Goal: Information Seeking & Learning: Learn about a topic

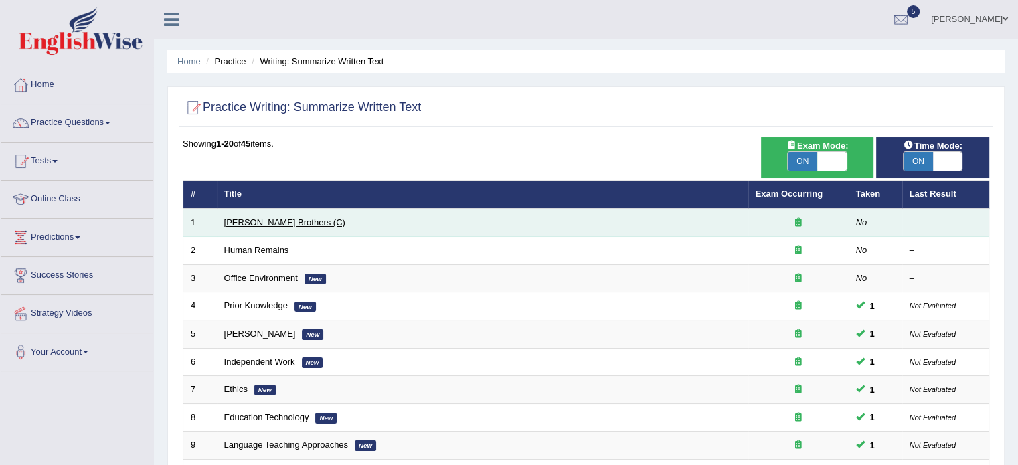
click at [240, 225] on link "Wright Brothers (C)" at bounding box center [284, 223] width 121 height 10
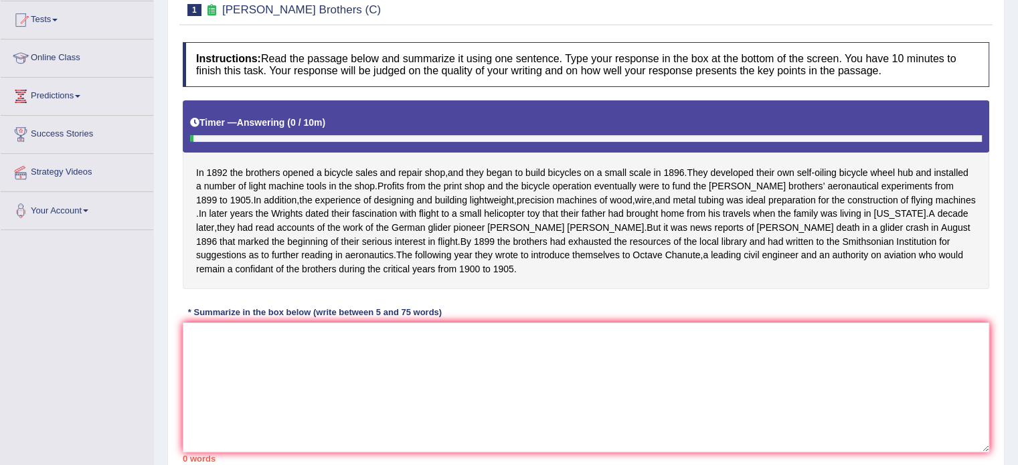
scroll to position [147, 0]
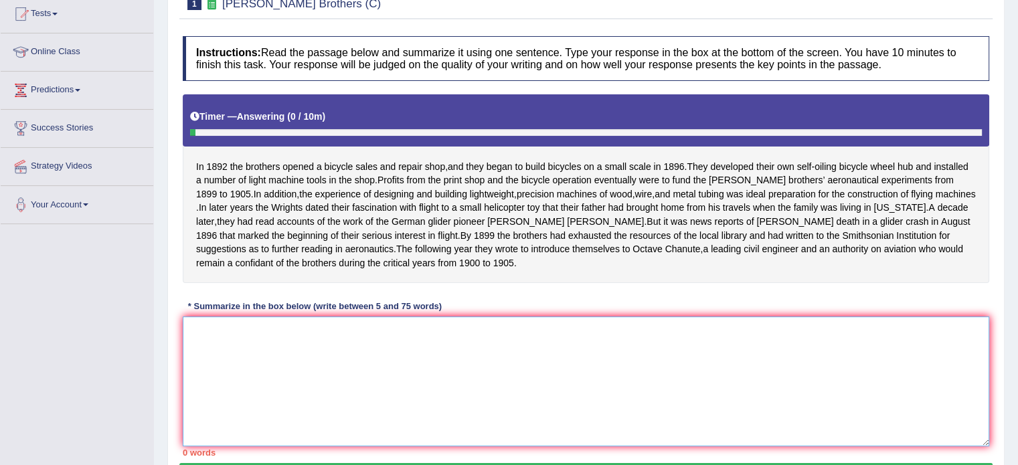
click at [639, 340] on textarea at bounding box center [586, 382] width 807 height 130
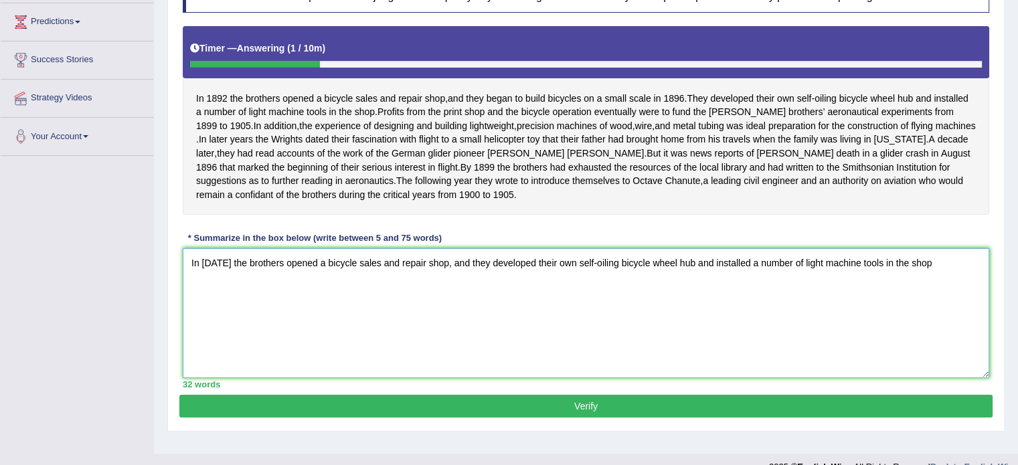
scroll to position [217, 0]
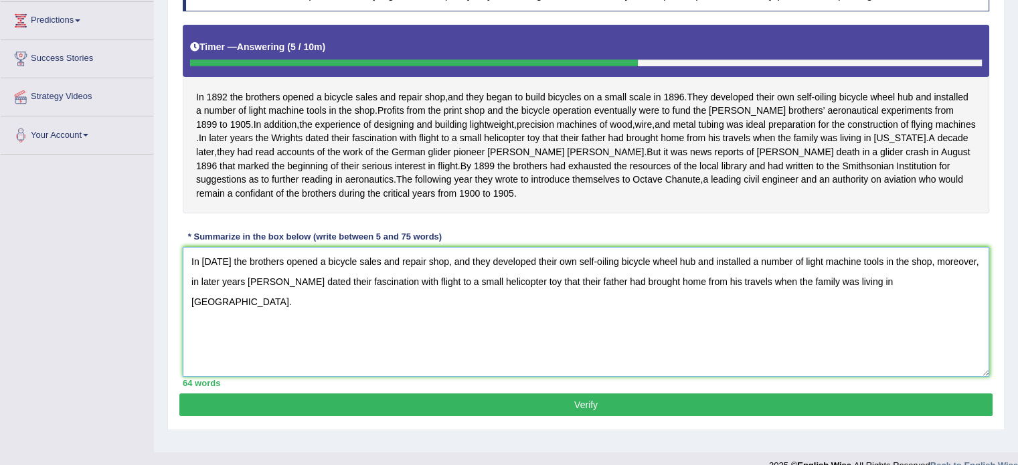
type textarea "In 1892 the brothers opened a bicycle sales and repair shop, and they developed…"
click at [595, 416] on button "Verify" at bounding box center [585, 405] width 813 height 23
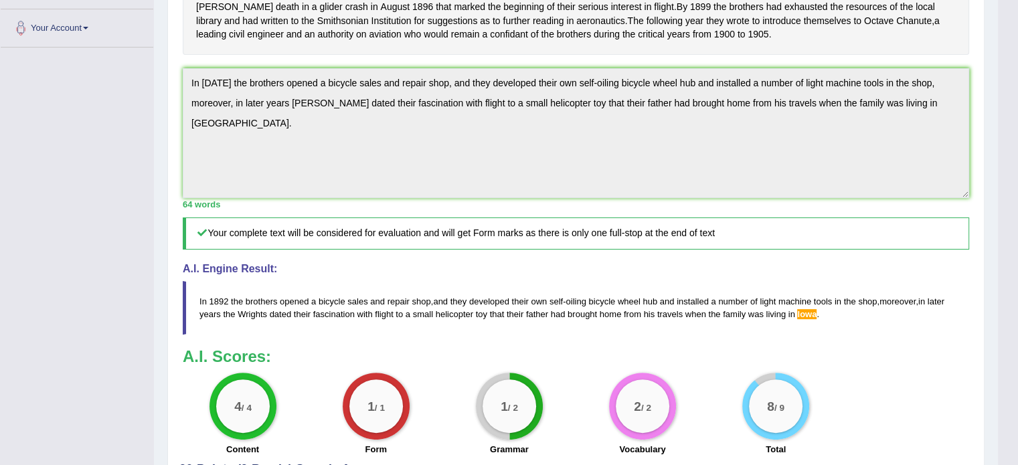
scroll to position [358, 0]
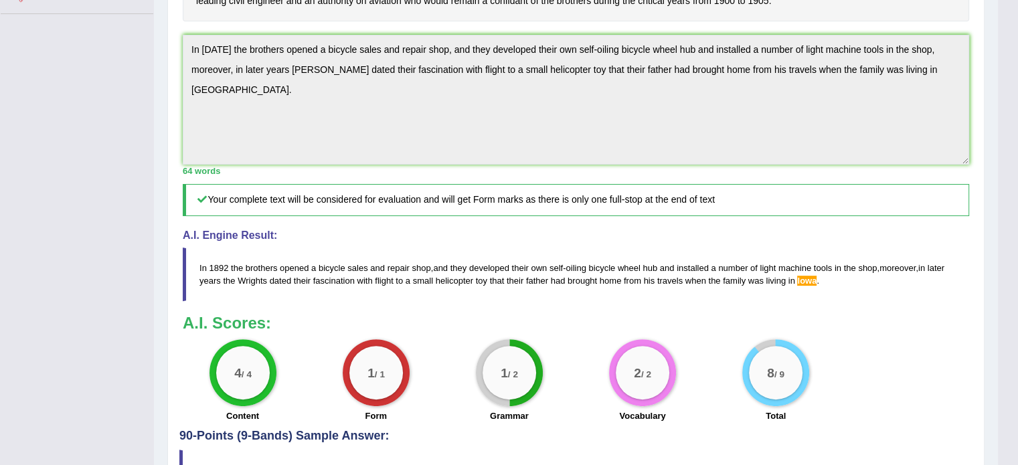
click at [131, 72] on div "Toggle navigation Home Practice Questions Speaking Practice Read Aloud Repeat S…" at bounding box center [499, 95] width 998 height 906
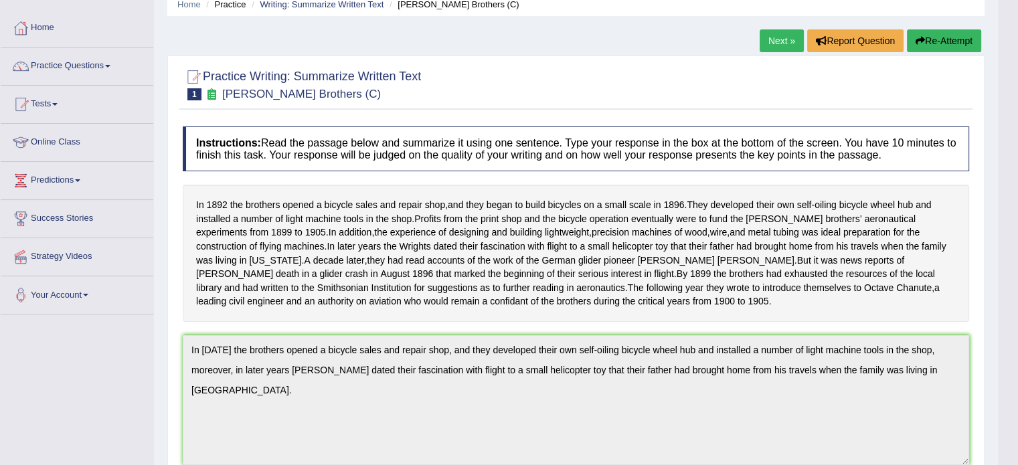
scroll to position [0, 0]
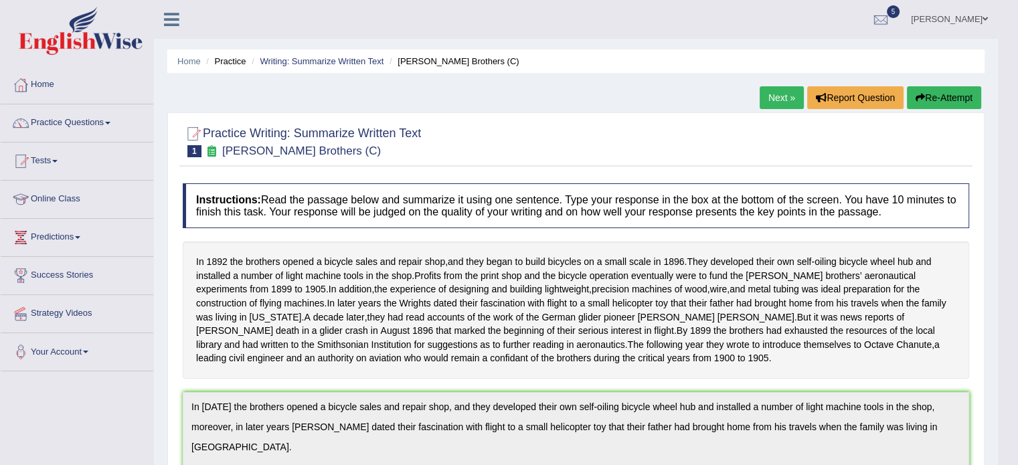
click at [927, 95] on button "Re-Attempt" at bounding box center [944, 97] width 74 height 23
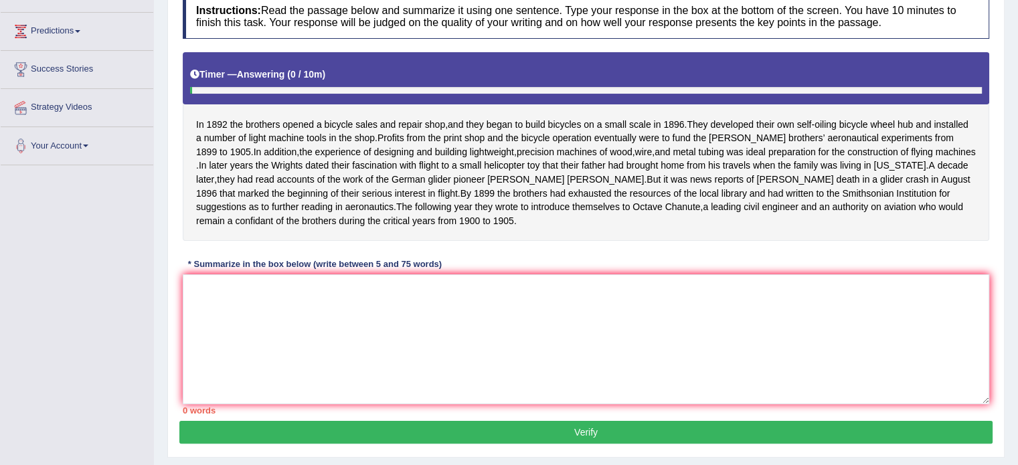
scroll to position [224, 0]
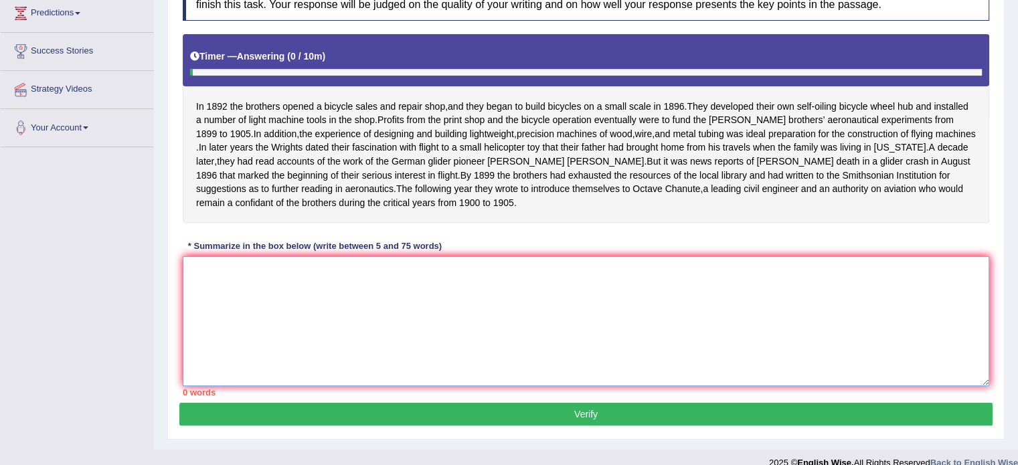
click at [627, 382] on textarea at bounding box center [586, 321] width 807 height 130
paste textarea "In 1892 the brothers opened a bicycle sales and repair shop, and they developed…"
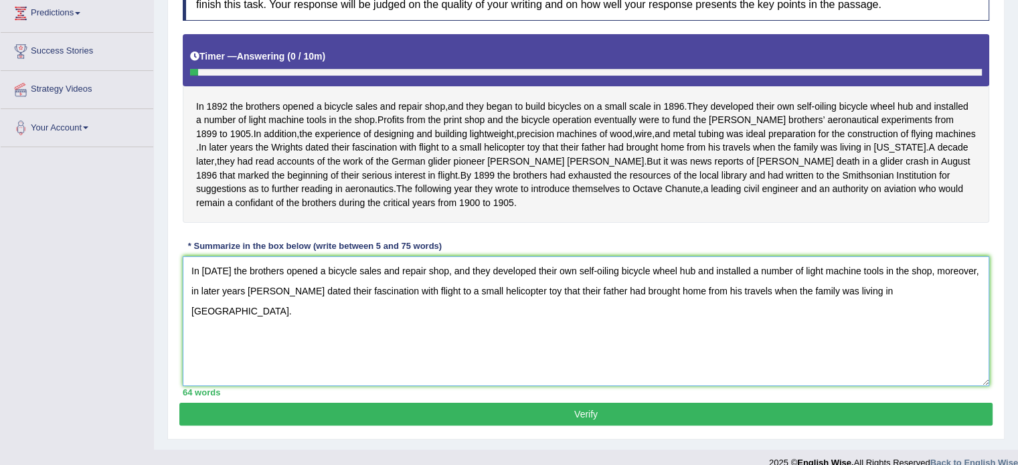
click at [855, 305] on textarea "In [DATE] the brothers opened a bicycle sales and repair shop, and they develop…" at bounding box center [586, 321] width 807 height 130
type textarea "In 1892 the brothers opened a bicycle sales and repair shop, and they developed…"
click at [816, 426] on button "Verify" at bounding box center [585, 414] width 813 height 23
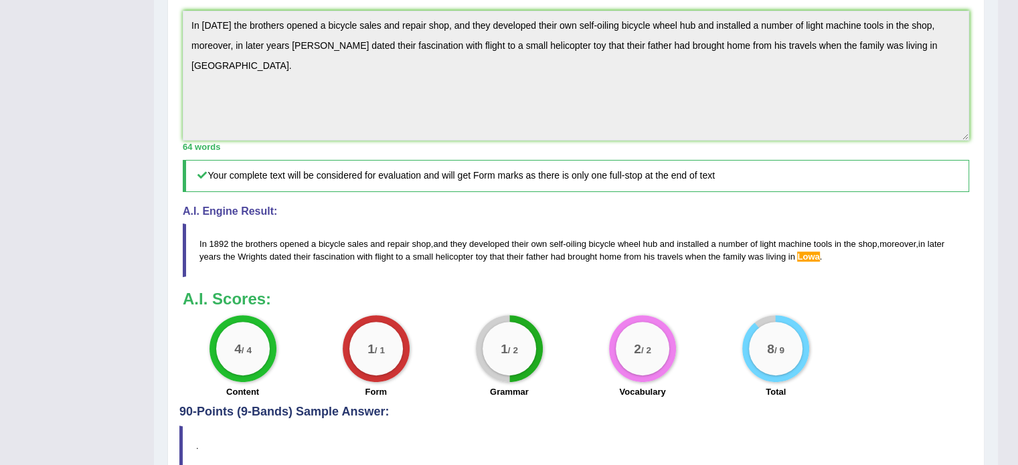
scroll to position [0, 0]
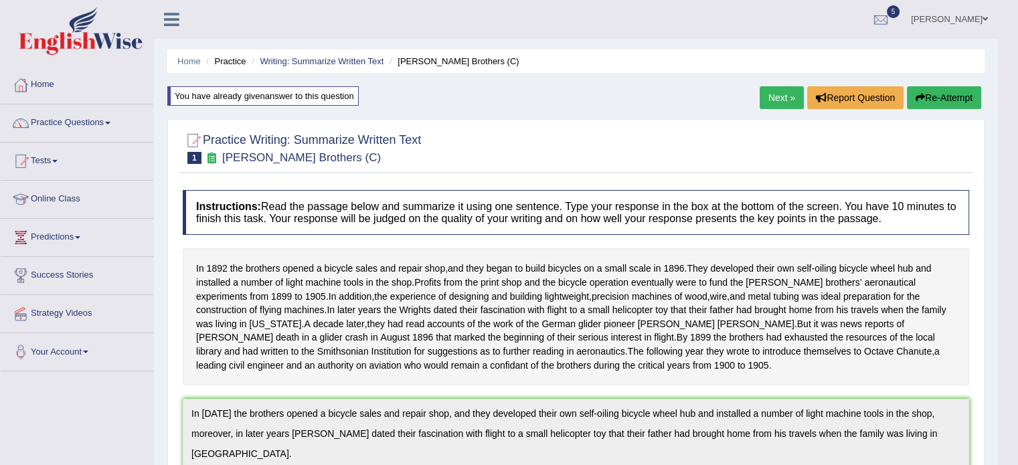
click at [766, 90] on link "Next »" at bounding box center [782, 97] width 44 height 23
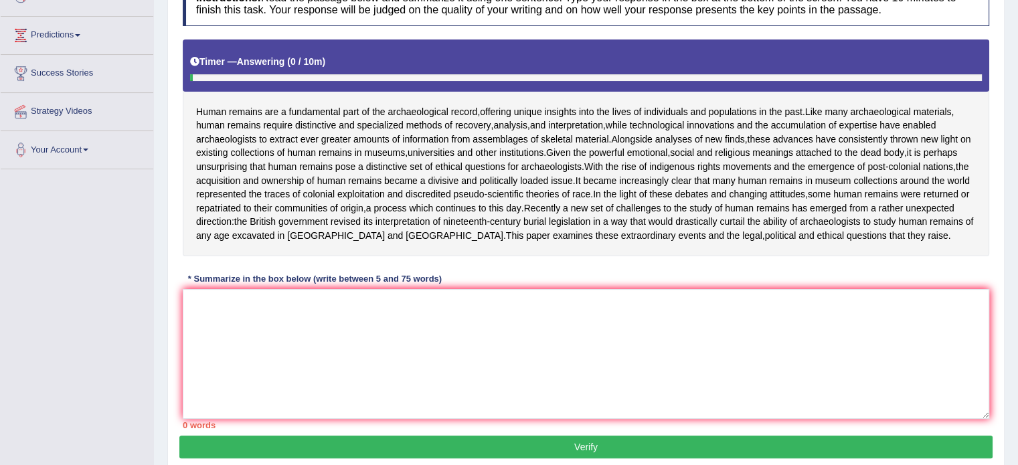
scroll to position [206, 0]
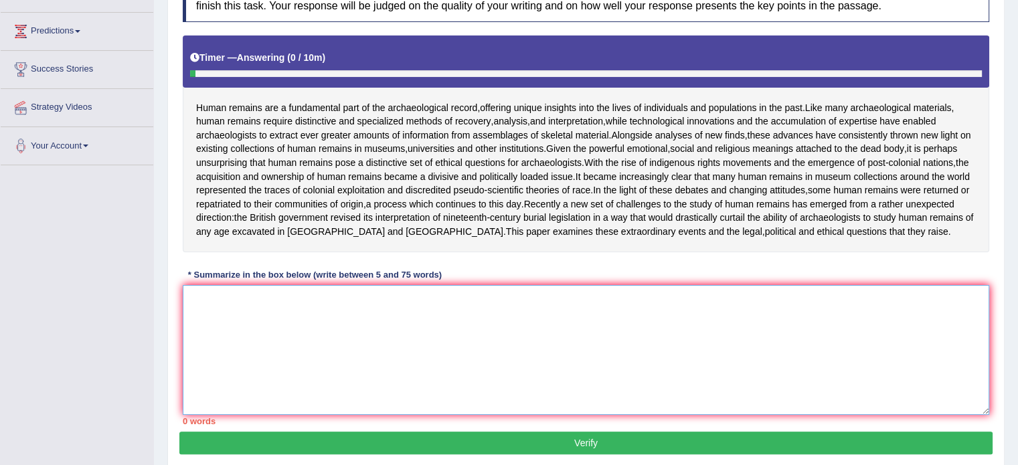
click at [356, 364] on textarea at bounding box center [586, 350] width 807 height 130
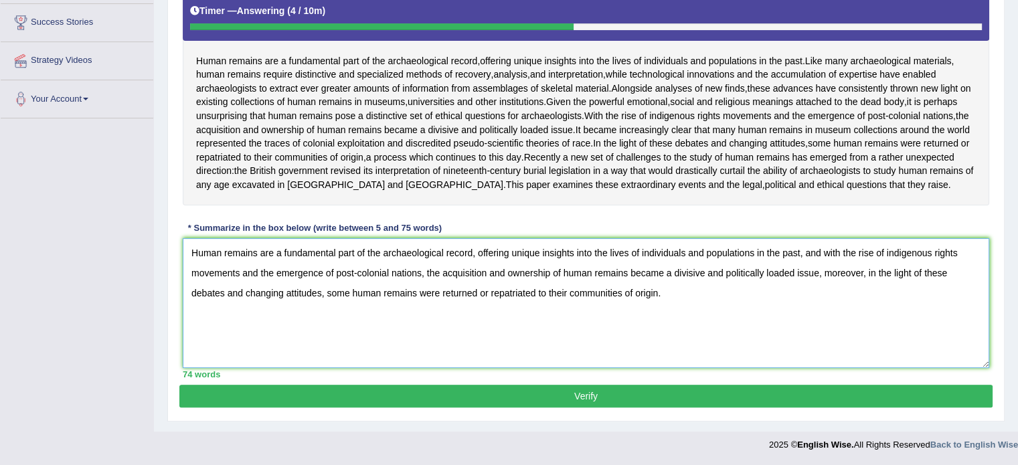
scroll to position [279, 0]
type textarea "Human remains are a fundamental part of the archaeological record, offering uni…"
click at [750, 395] on button "Verify" at bounding box center [585, 396] width 813 height 23
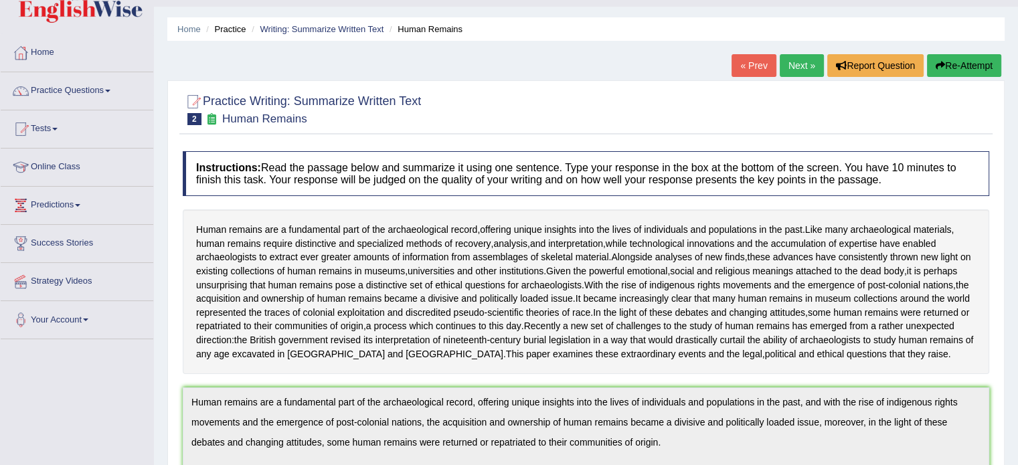
scroll to position [0, 0]
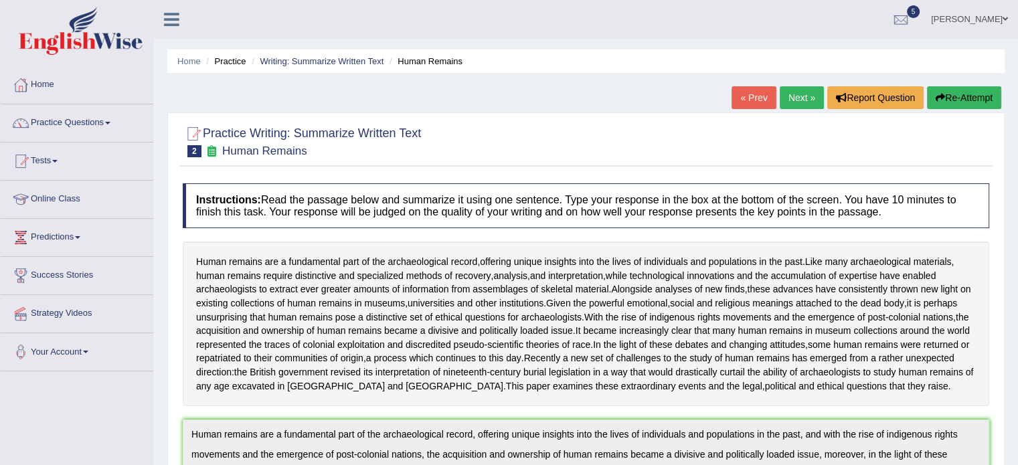
click at [799, 101] on link "Next »" at bounding box center [802, 97] width 44 height 23
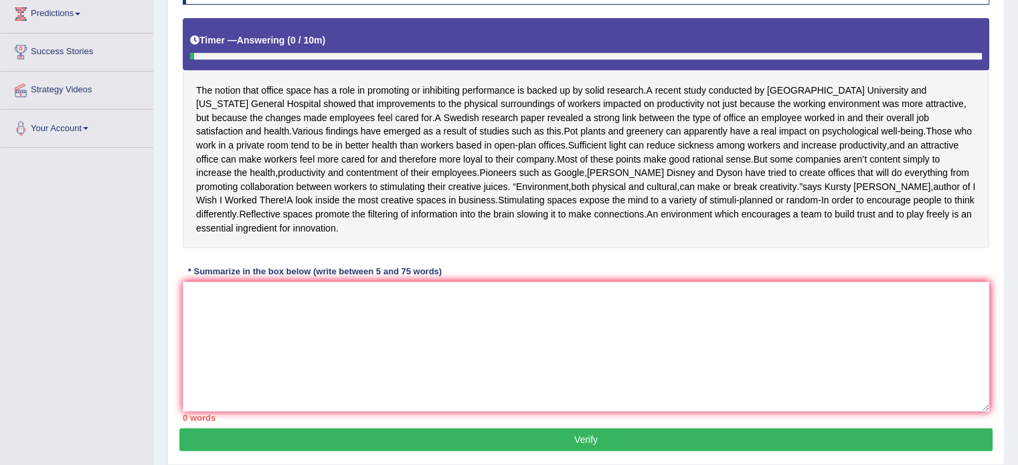
scroll to position [226, 0]
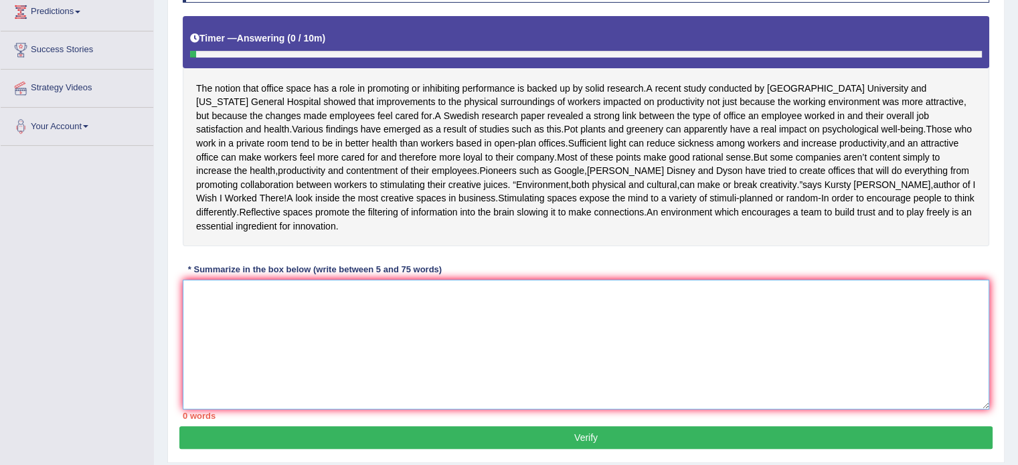
click at [559, 347] on textarea at bounding box center [586, 345] width 807 height 130
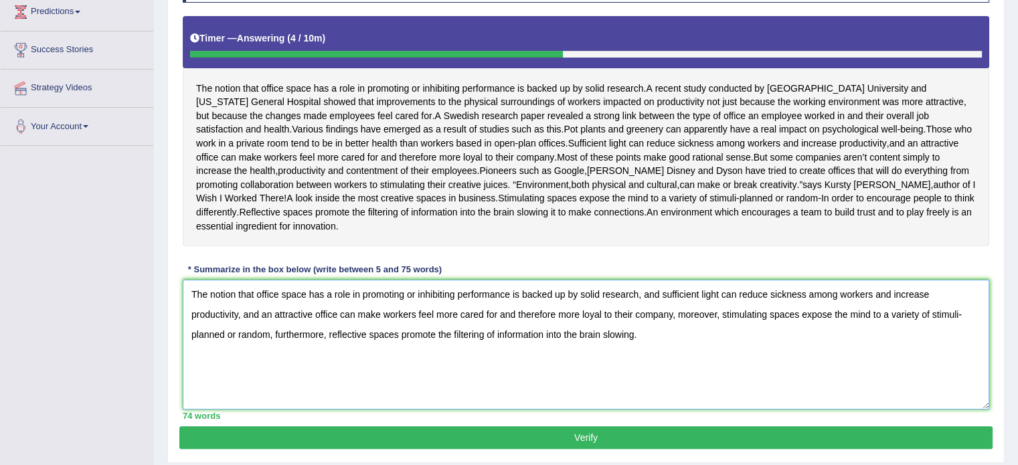
type textarea "The notion that office space has a role in promoting or inhibiting performance …"
click at [549, 443] on button "Verify" at bounding box center [585, 437] width 813 height 23
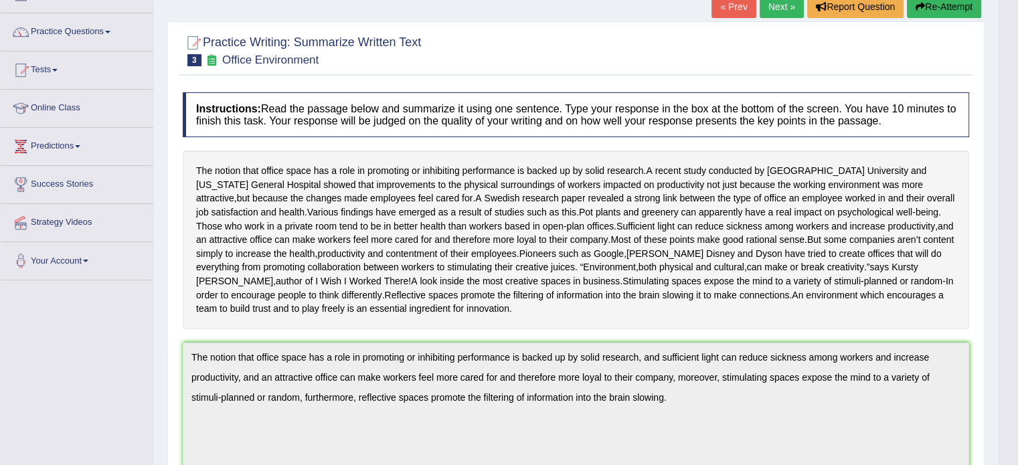
scroll to position [0, 0]
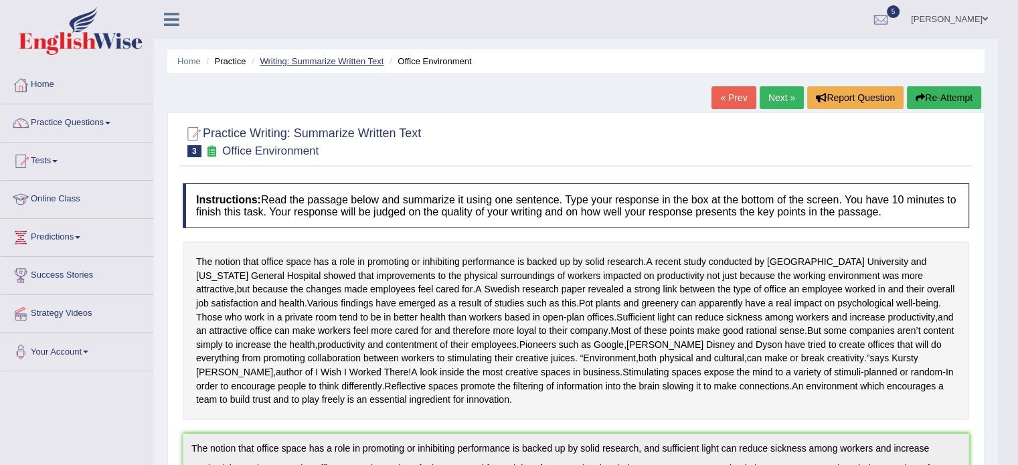
click at [300, 63] on link "Writing: Summarize Written Text" at bounding box center [322, 61] width 124 height 10
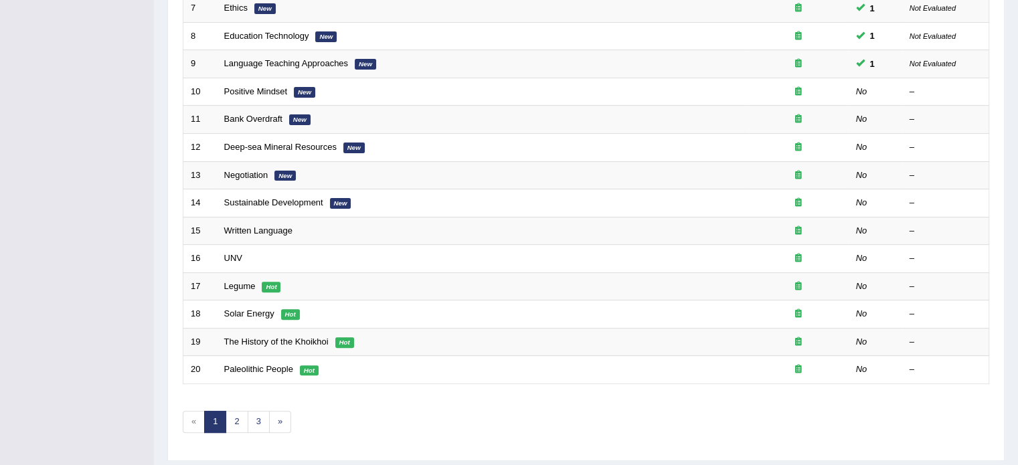
scroll to position [380, 0]
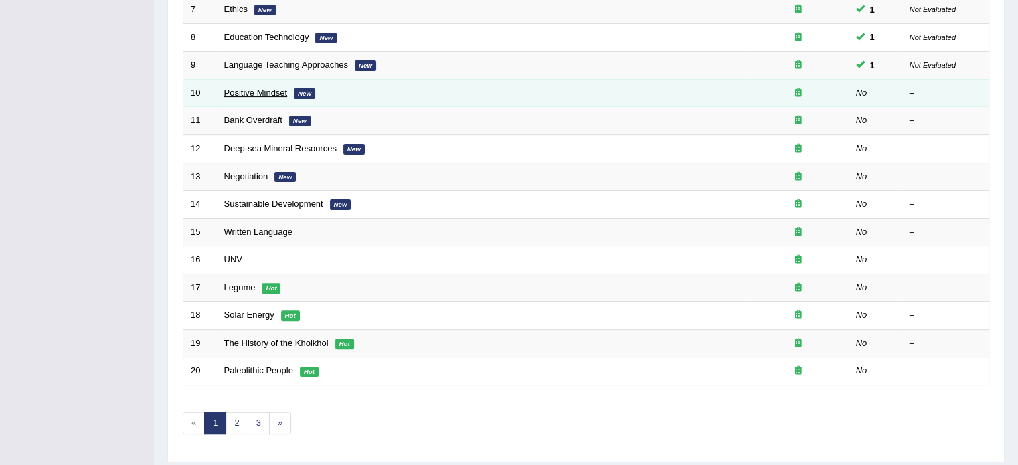
click at [238, 89] on link "Positive Mindset" at bounding box center [256, 93] width 64 height 10
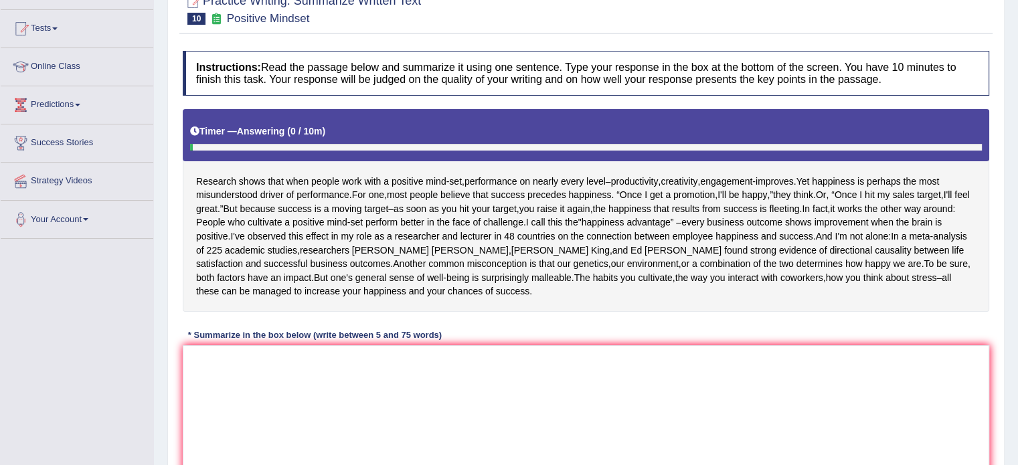
scroll to position [163, 0]
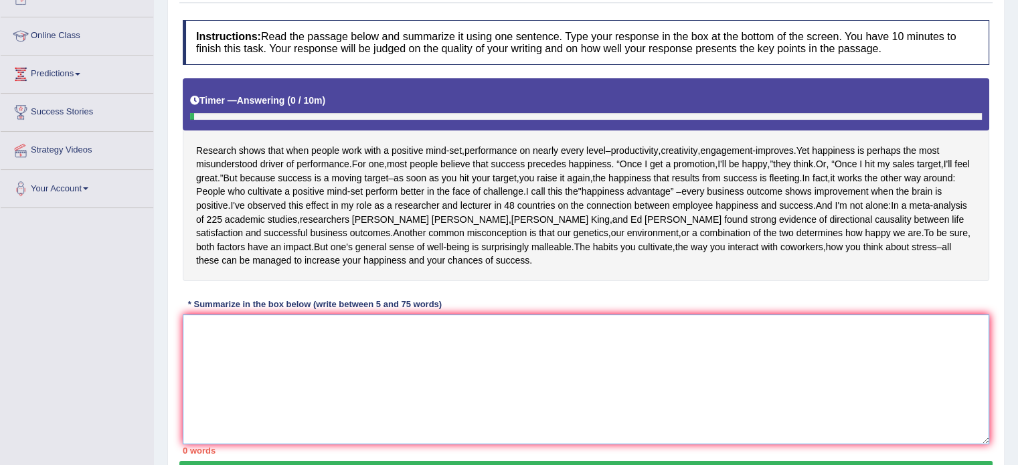
click at [477, 374] on textarea at bounding box center [586, 380] width 807 height 130
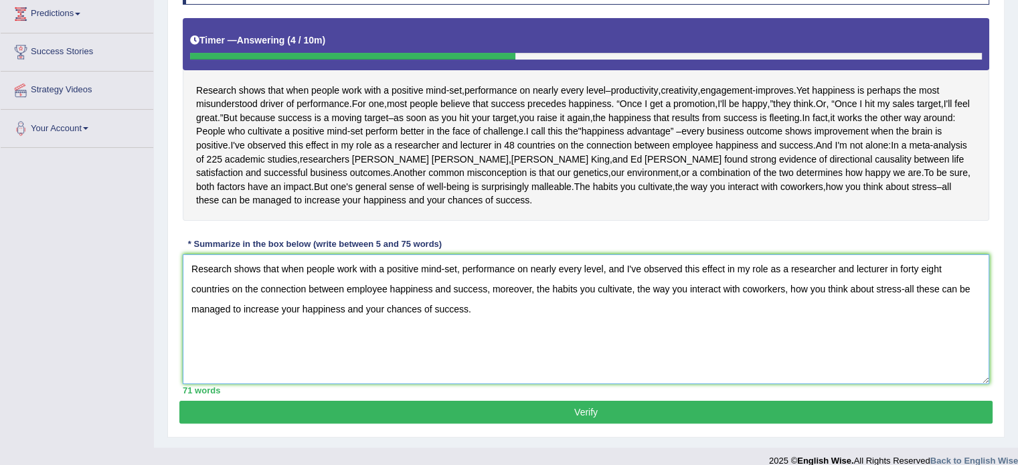
scroll to position [238, 0]
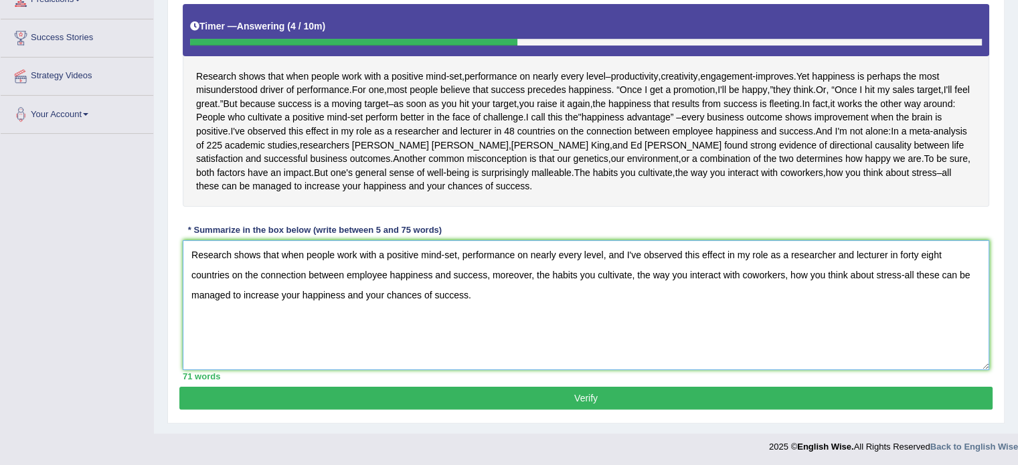
type textarea "Research shows that when people work with a positive mind-set, performance on n…"
click at [694, 394] on button "Verify" at bounding box center [585, 398] width 813 height 23
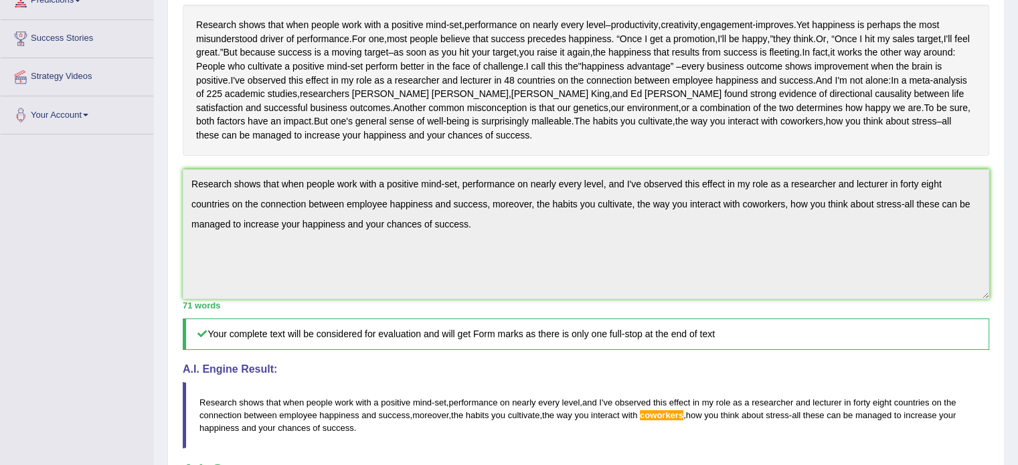
scroll to position [0, 0]
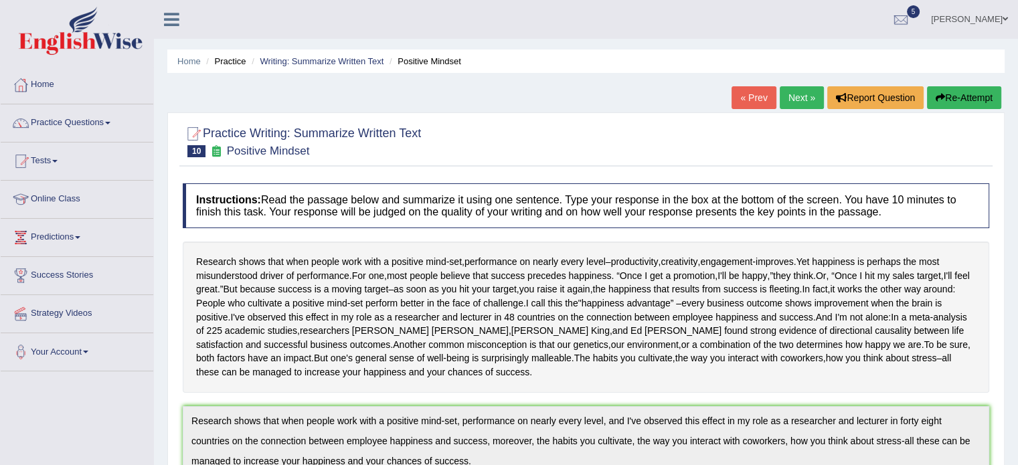
click at [791, 93] on link "Next »" at bounding box center [802, 97] width 44 height 23
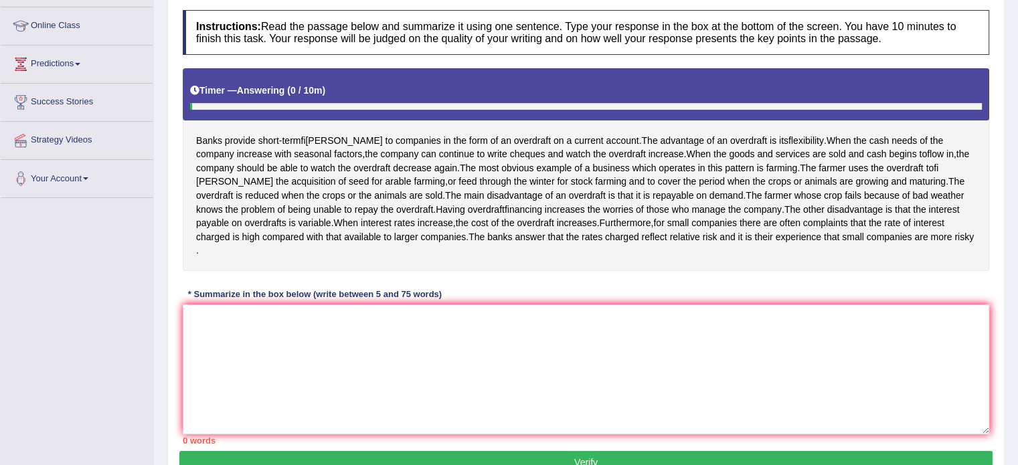
scroll to position [181, 0]
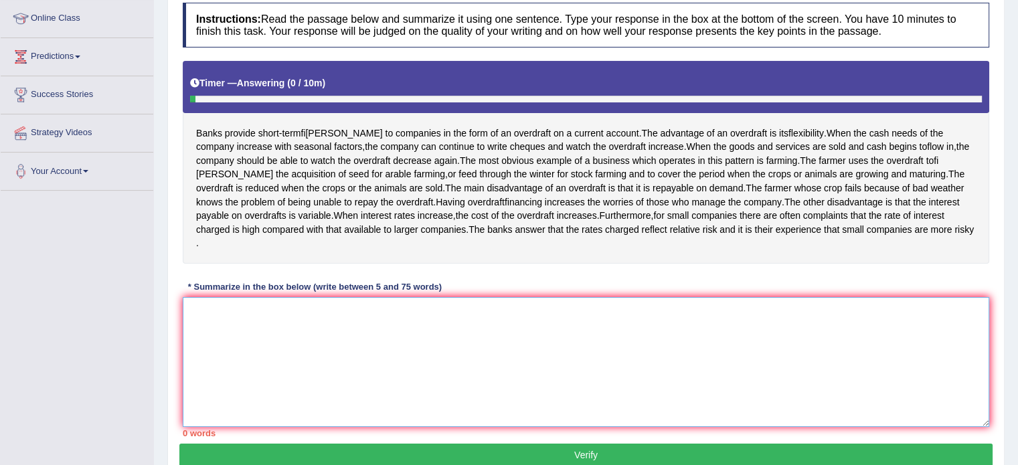
click at [696, 369] on textarea at bounding box center [586, 362] width 807 height 130
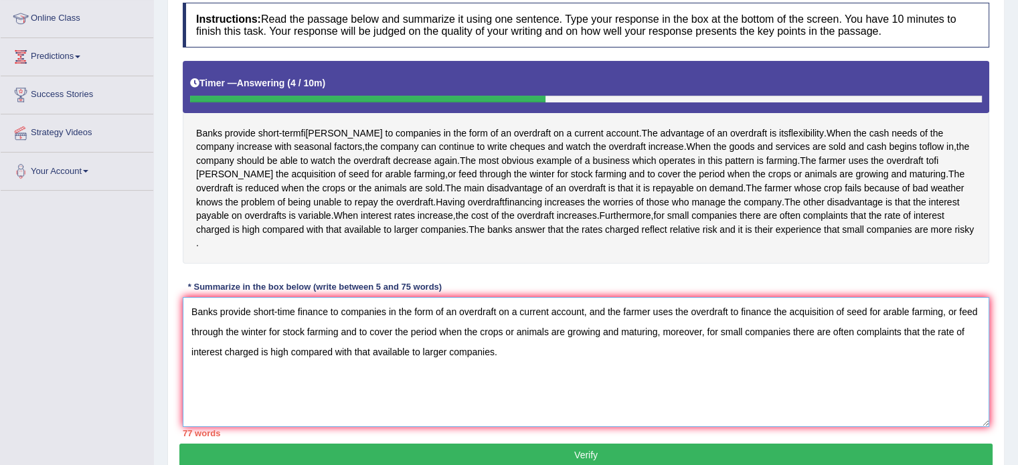
click at [840, 340] on textarea "Banks provide short-time finance to companies in the form of an overdraft on a …" at bounding box center [586, 362] width 807 height 130
drag, startPoint x: 706, startPoint y: 340, endPoint x: 756, endPoint y: 393, distance: 72.5
click at [756, 393] on textarea "Banks provide short-time finance to companies in the form of an overdraft on a …" at bounding box center [586, 362] width 807 height 130
drag, startPoint x: 246, startPoint y: 367, endPoint x: 335, endPoint y: 366, distance: 88.4
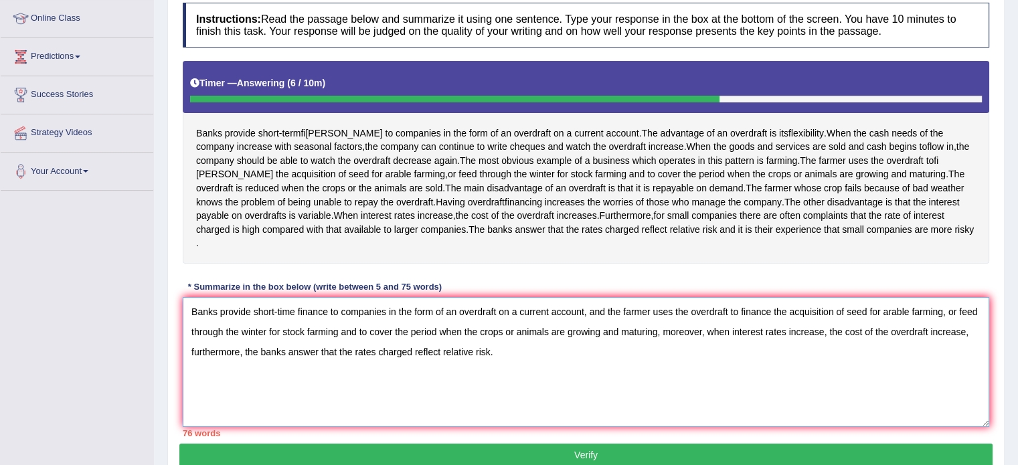
click at [335, 366] on textarea "Banks provide short-time finance to companies in the form of an overdraft on a …" at bounding box center [586, 362] width 807 height 130
click at [238, 369] on textarea "Banks provide short-time finance to companies in the form of an overdraft on a …" at bounding box center [586, 362] width 807 height 130
click at [242, 364] on textarea "Banks provide short-time finance to companies in the form of an overdraft on a …" at bounding box center [586, 362] width 807 height 130
drag, startPoint x: 242, startPoint y: 364, endPoint x: 971, endPoint y: 345, distance: 728.7
click at [971, 345] on textarea "Banks provide short-time finance to companies in the form of an overdraft on a …" at bounding box center [586, 362] width 807 height 130
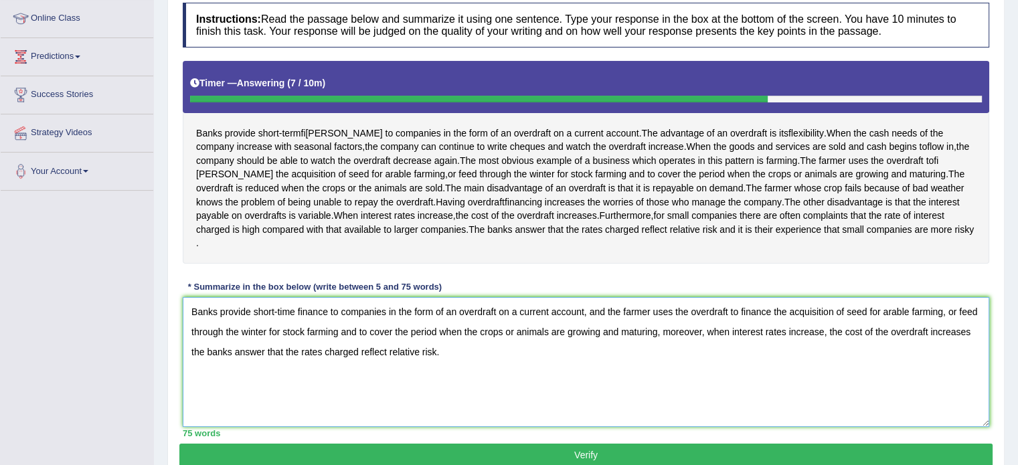
drag, startPoint x: 472, startPoint y: 373, endPoint x: 145, endPoint y: 356, distance: 327.9
click at [145, 356] on div "Toggle navigation Home Practice Questions Speaking Practice Read Aloud Repeat S…" at bounding box center [509, 168] width 1018 height 698
type textarea "Banks provide short-time finance to companies in the form of an overdraft on a …"
click at [337, 463] on button "Verify" at bounding box center [585, 455] width 813 height 23
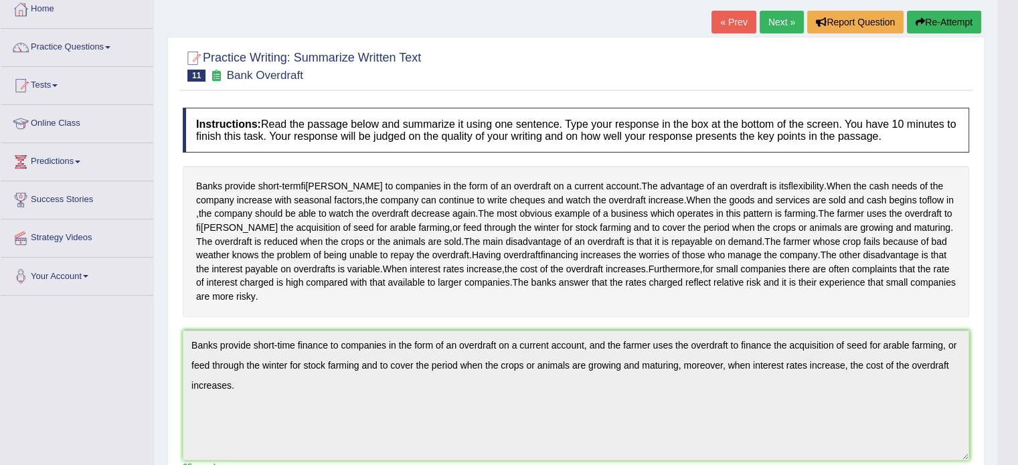
scroll to position [0, 0]
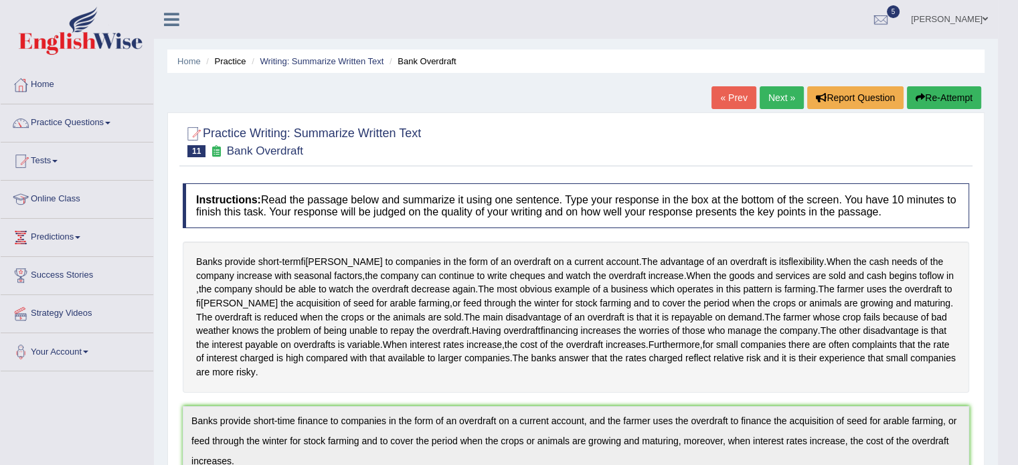
click at [780, 98] on link "Next »" at bounding box center [782, 97] width 44 height 23
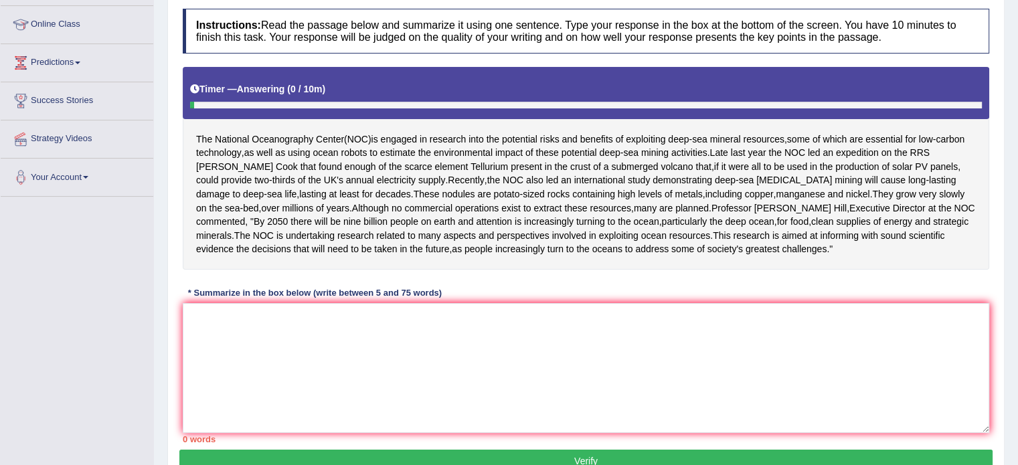
scroll to position [177, 0]
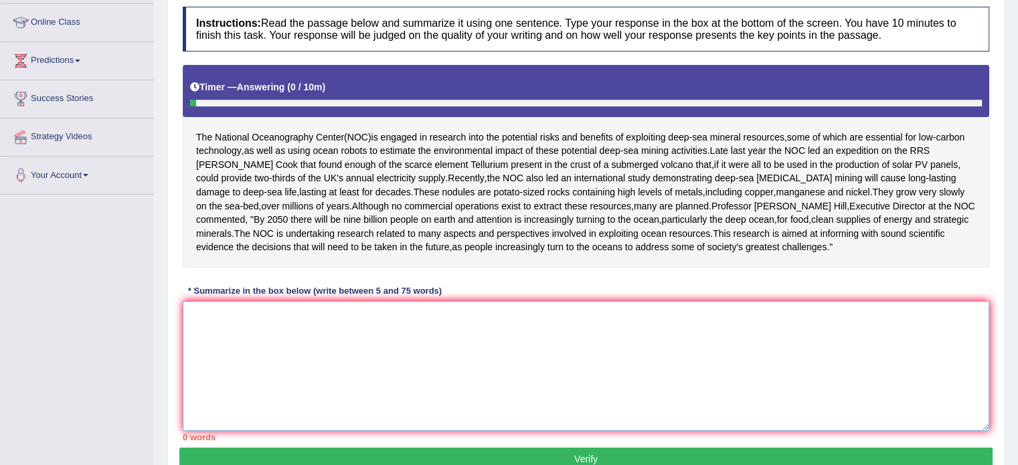
click at [497, 386] on textarea at bounding box center [586, 366] width 807 height 130
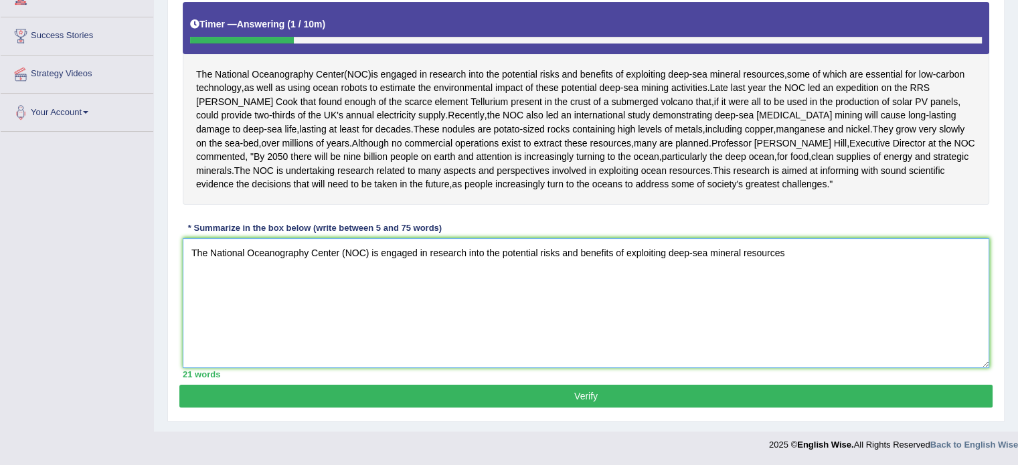
scroll to position [252, 0]
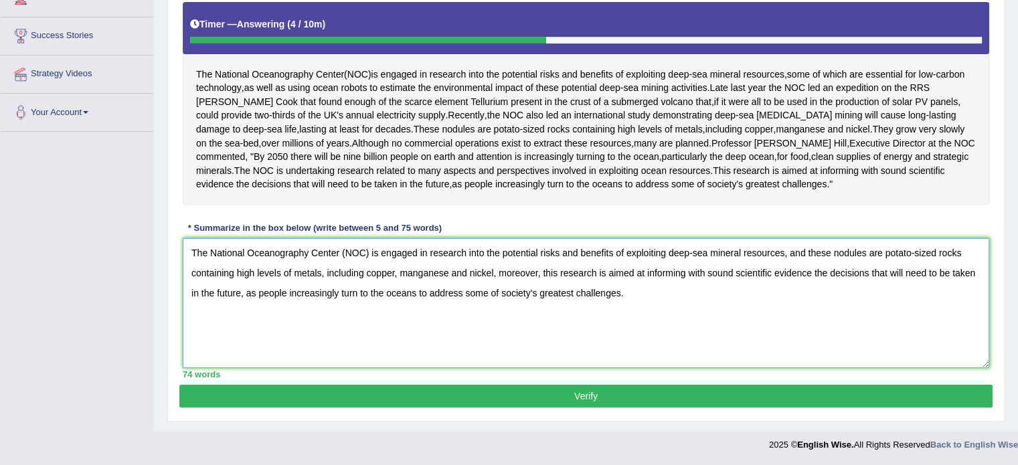
type textarea "The National Oceanography Center (NOC) is engaged in research into the potentia…"
click at [542, 408] on button "Verify" at bounding box center [585, 396] width 813 height 23
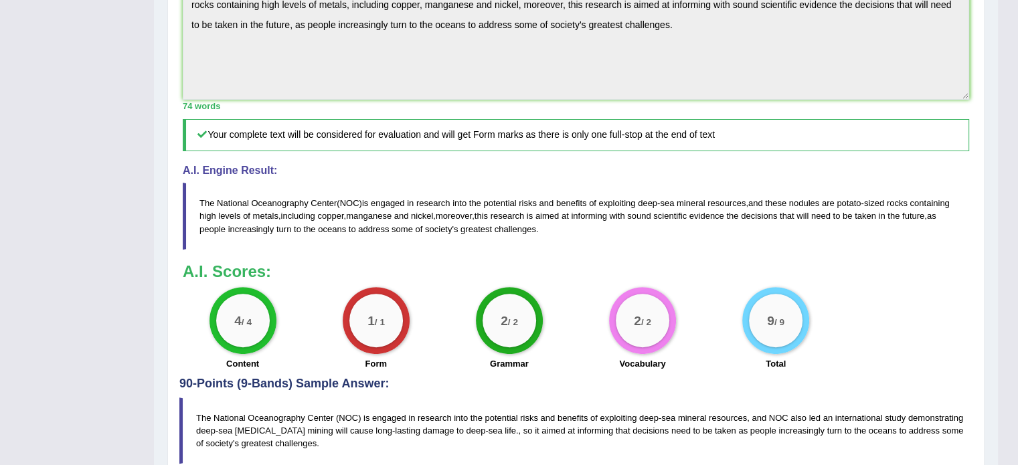
scroll to position [0, 0]
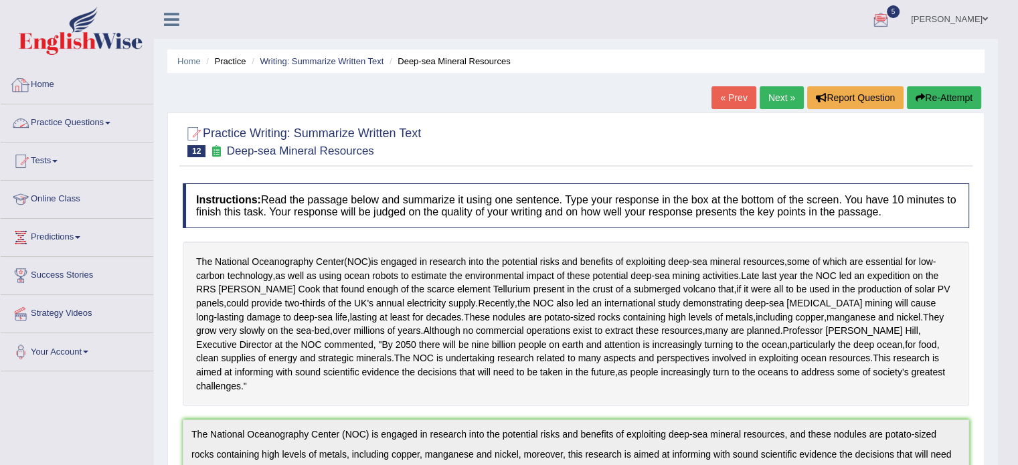
click at [52, 123] on link "Practice Questions" at bounding box center [77, 120] width 153 height 33
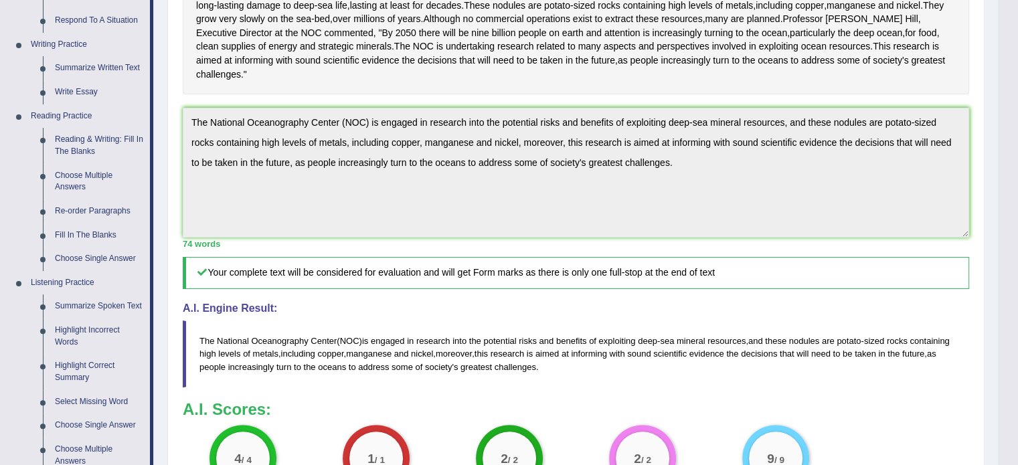
scroll to position [324, 0]
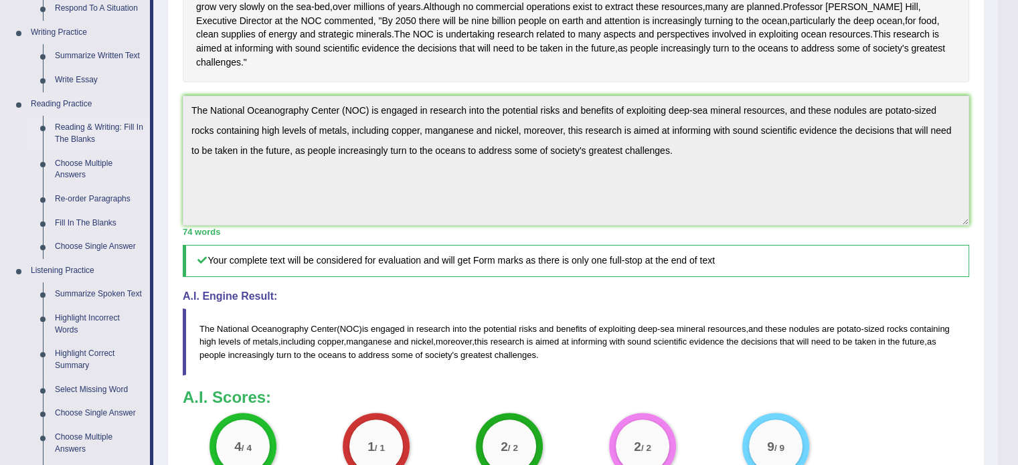
click at [96, 130] on link "Reading & Writing: Fill In The Blanks" at bounding box center [99, 133] width 101 height 35
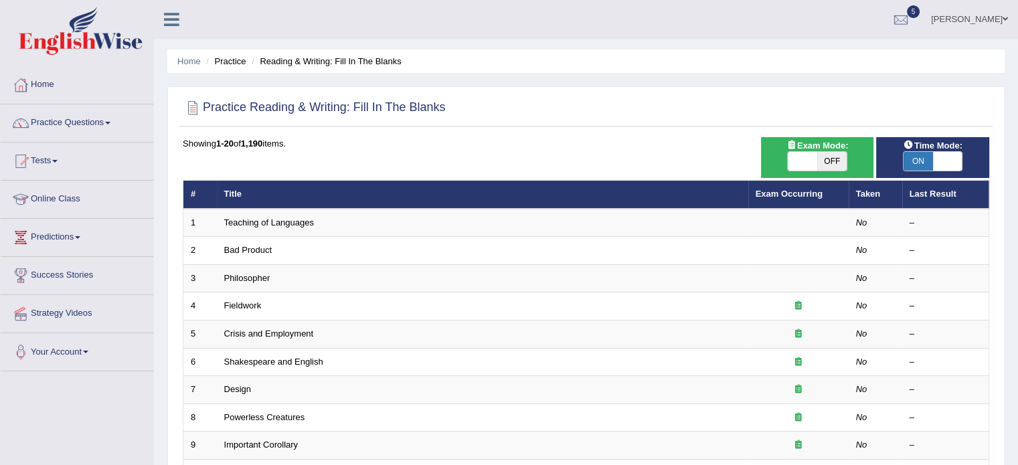
click at [836, 157] on span "OFF" at bounding box center [832, 161] width 29 height 19
checkbox input "true"
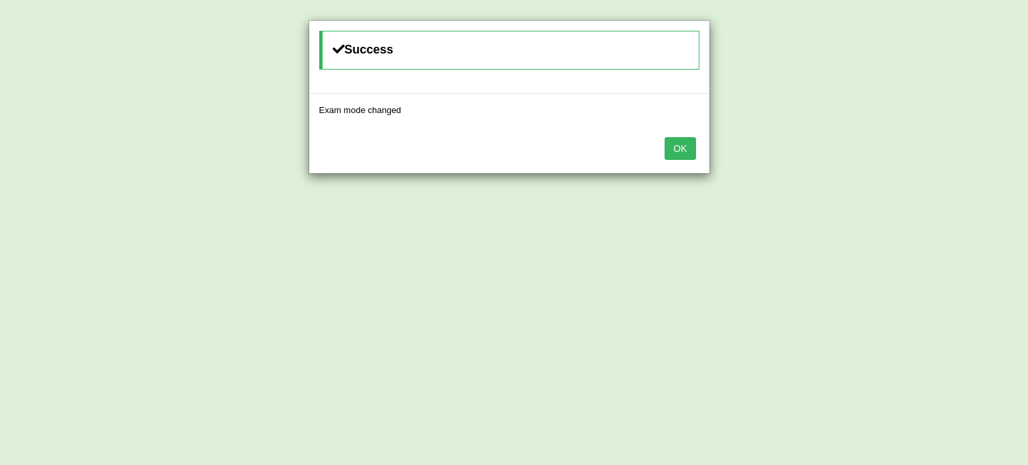
click at [665, 137] on button "OK" at bounding box center [680, 148] width 31 height 23
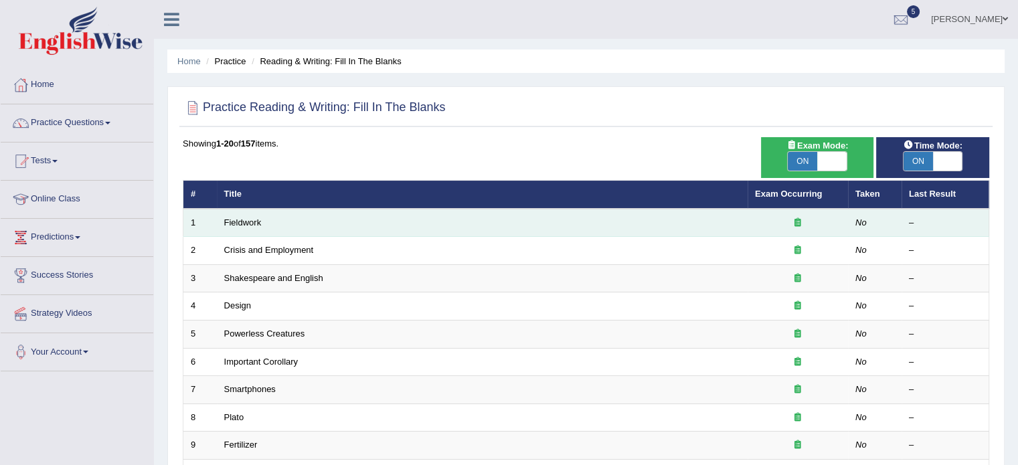
click at [226, 227] on td "Fieldwork" at bounding box center [482, 223] width 531 height 28
click at [229, 224] on link "Fieldwork" at bounding box center [242, 223] width 37 height 10
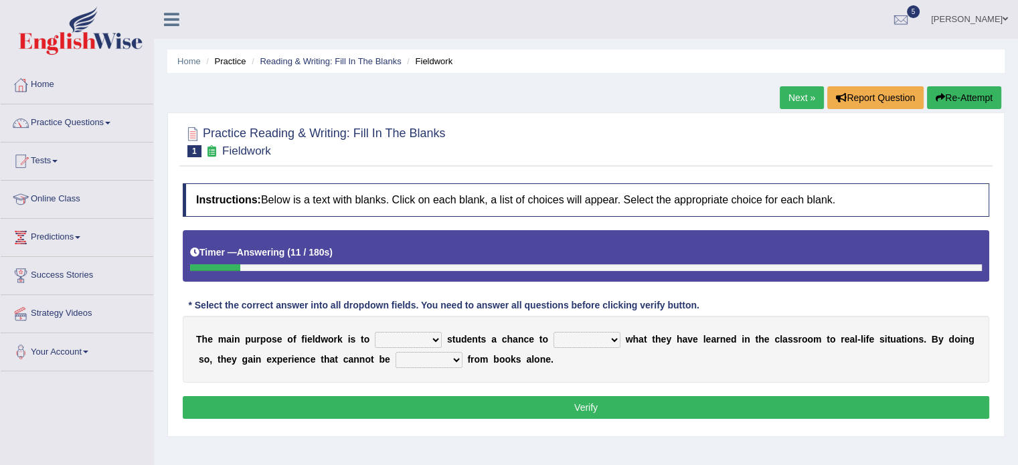
click at [392, 337] on select "resemble stow rave offer" at bounding box center [408, 340] width 67 height 16
select select "resemble"
click at [375, 332] on select "resemble stow rave offer" at bounding box center [408, 340] width 67 height 16
click at [587, 339] on select "compare align apply dismount" at bounding box center [587, 340] width 67 height 16
select select "compare"
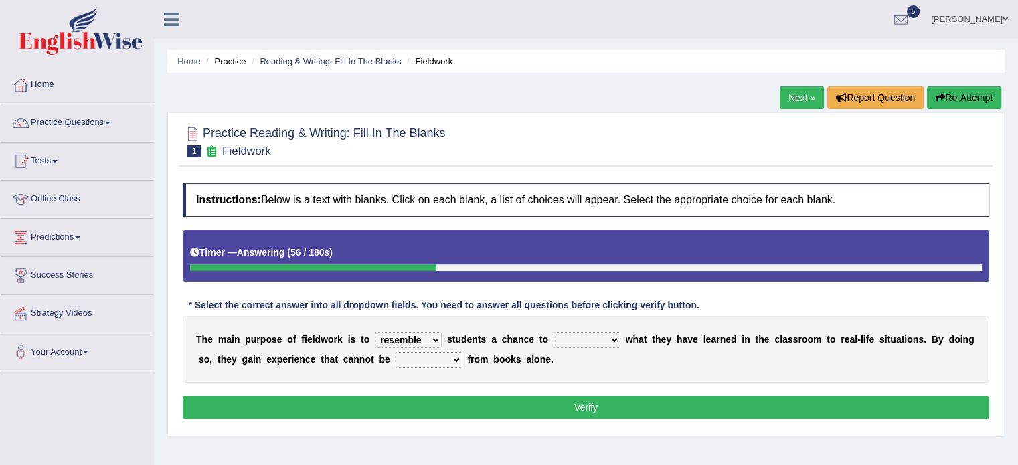
click at [554, 332] on select "compare align apply dismount" at bounding box center [587, 340] width 67 height 16
click at [419, 354] on select "originated prepared obtained touted" at bounding box center [429, 360] width 67 height 16
select select "obtained"
click at [396, 352] on select "originated prepared obtained touted" at bounding box center [429, 360] width 67 height 16
click at [461, 397] on button "Verify" at bounding box center [586, 407] width 807 height 23
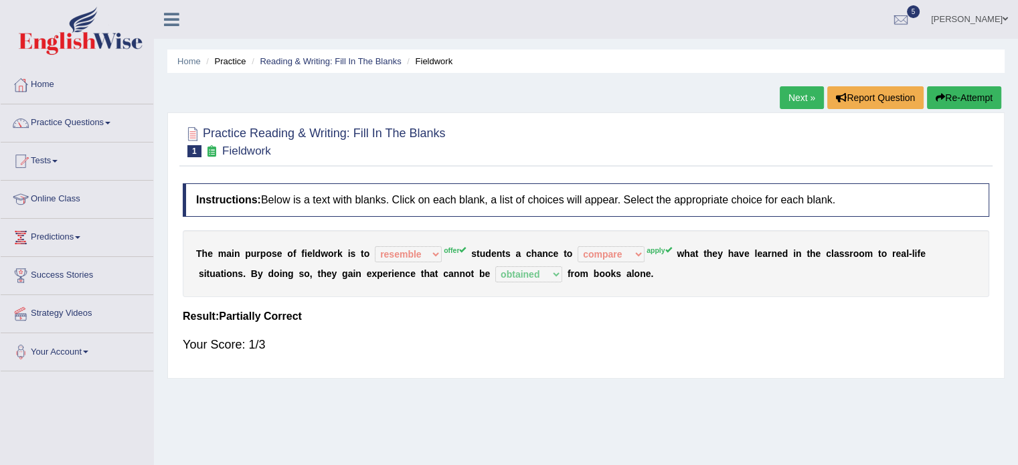
click at [799, 100] on link "Next »" at bounding box center [802, 97] width 44 height 23
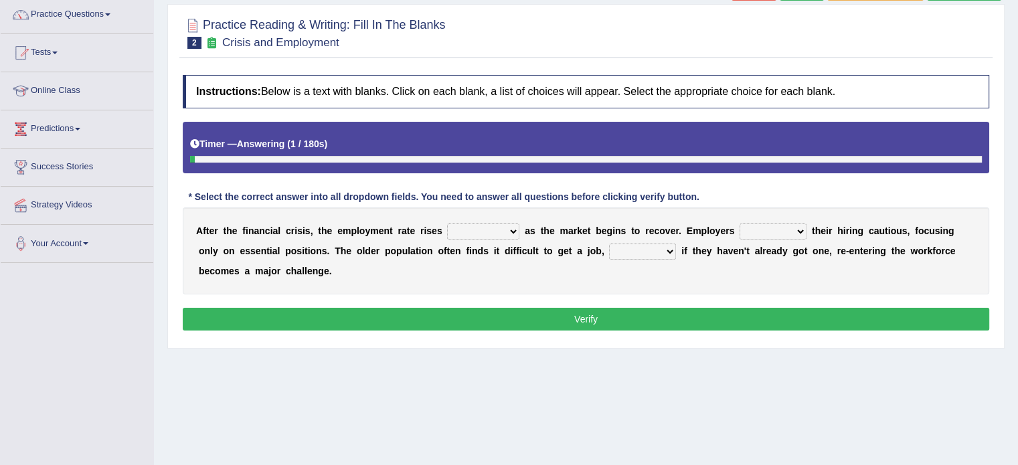
drag, startPoint x: 1028, startPoint y: 168, endPoint x: 1028, endPoint y: 236, distance: 68.3
click at [1018, 236] on html "Toggle navigation Home Practice Questions Speaking Practice Read Aloud Repeat S…" at bounding box center [509, 124] width 1018 height 465
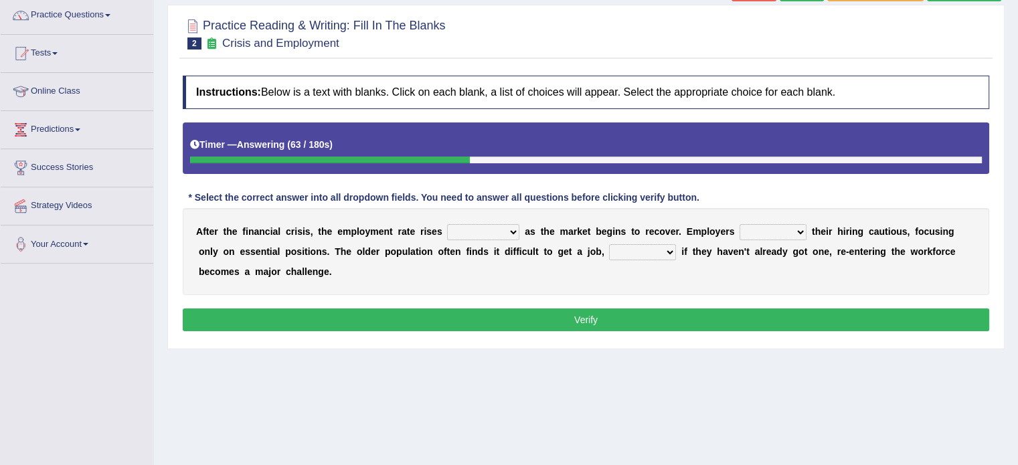
click at [468, 234] on select "normally conversely strenuously sharply" at bounding box center [483, 232] width 72 height 16
select select "strenuously"
click at [447, 224] on select "normally conversely strenuously sharply" at bounding box center [483, 232] width 72 height 16
click at [787, 232] on select "keeping kept keep are kept" at bounding box center [773, 232] width 67 height 16
select select "keep"
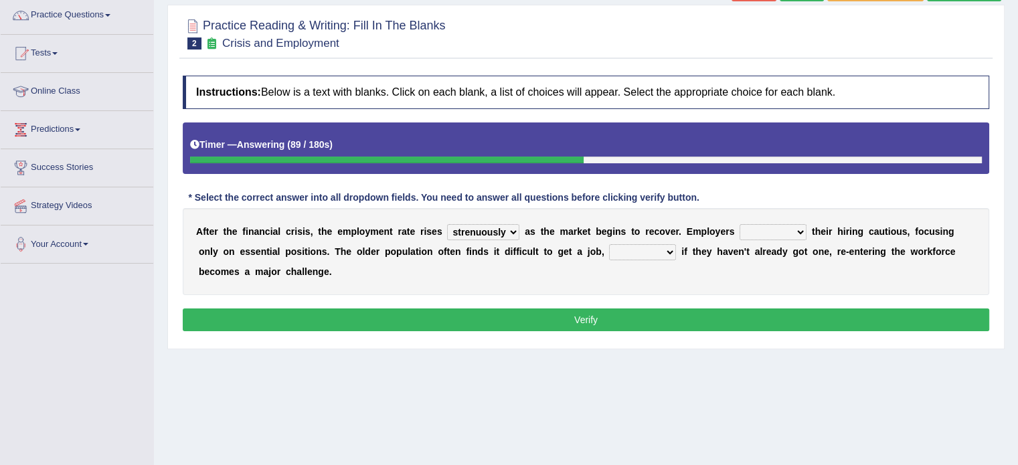
click at [740, 224] on select "keeping kept keep are kept" at bounding box center [773, 232] width 67 height 16
click at [630, 254] on select "although while then because" at bounding box center [642, 252] width 67 height 16
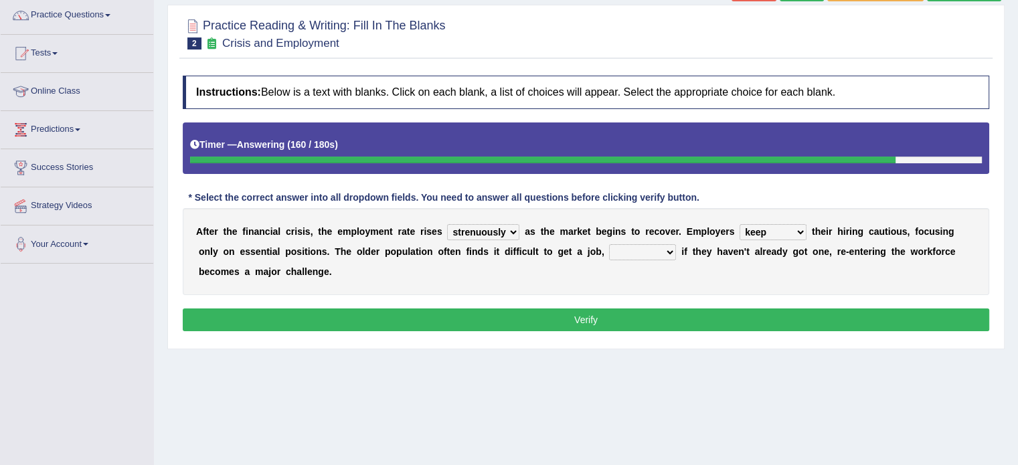
select select "because"
click at [609, 244] on select "although while then because" at bounding box center [642, 252] width 67 height 16
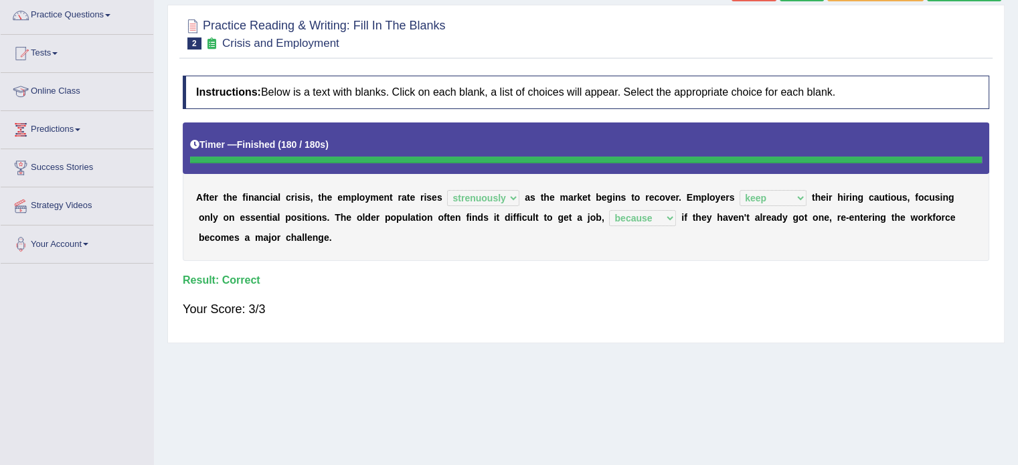
scroll to position [0, 0]
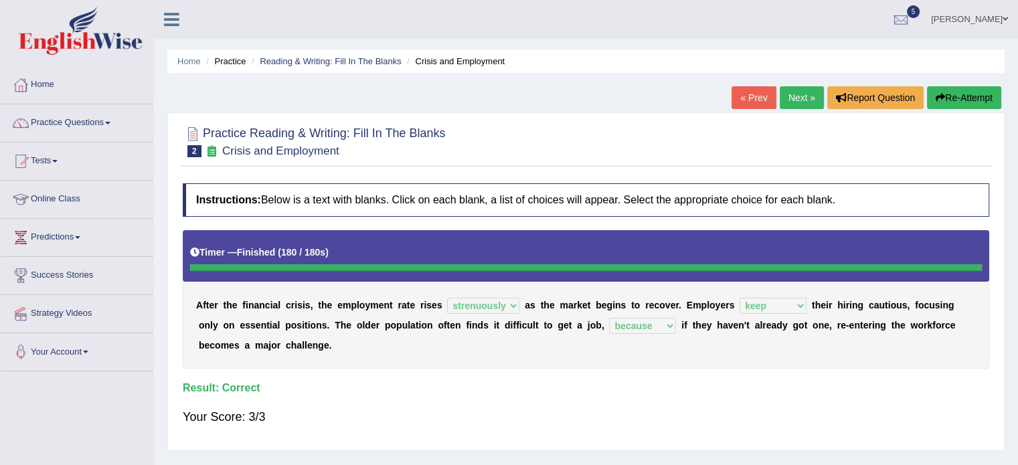
click at [805, 92] on link "Next »" at bounding box center [802, 97] width 44 height 23
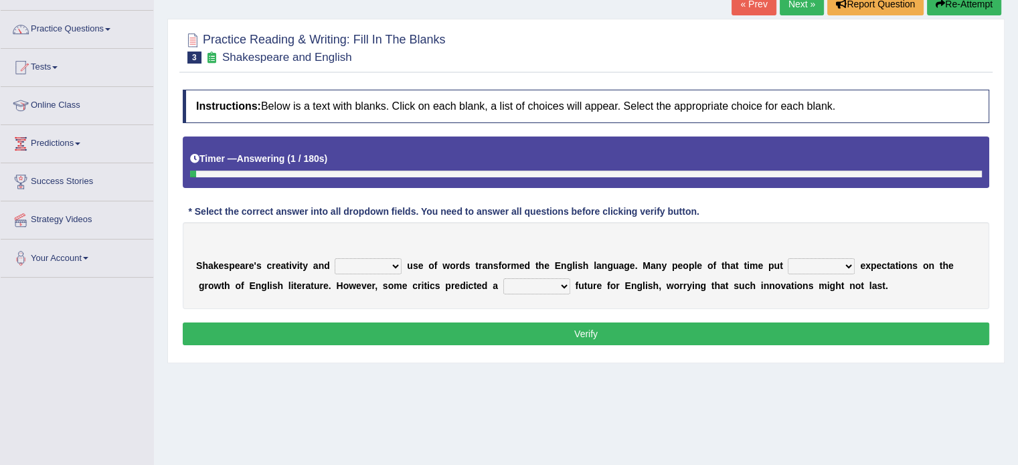
scroll to position [108, 0]
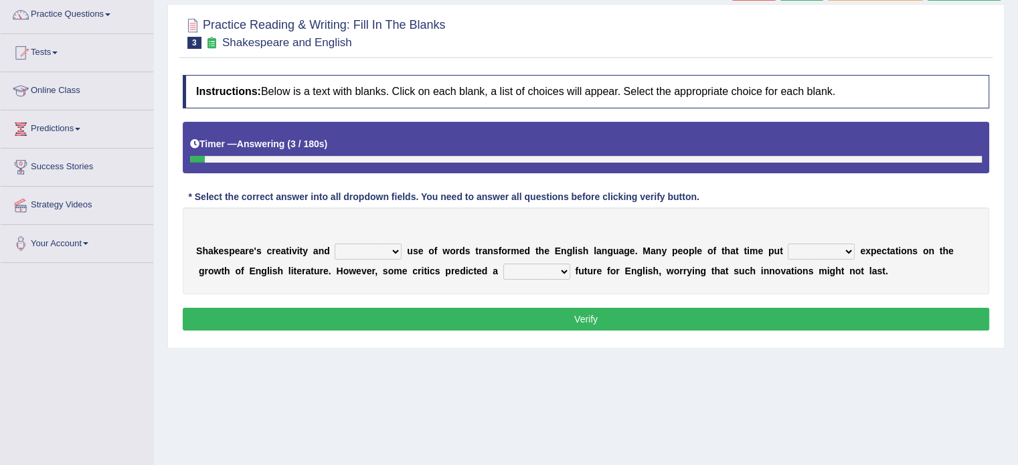
click at [356, 244] on select "idealized intensive fancied inventive" at bounding box center [368, 252] width 67 height 16
select select "intensive"
click at [335, 244] on select "idealized intensive fancied inventive" at bounding box center [368, 252] width 67 height 16
click at [383, 251] on select "idealized intensive fancied inventive" at bounding box center [368, 252] width 67 height 16
click at [746, 246] on b "t" at bounding box center [745, 251] width 3 height 11
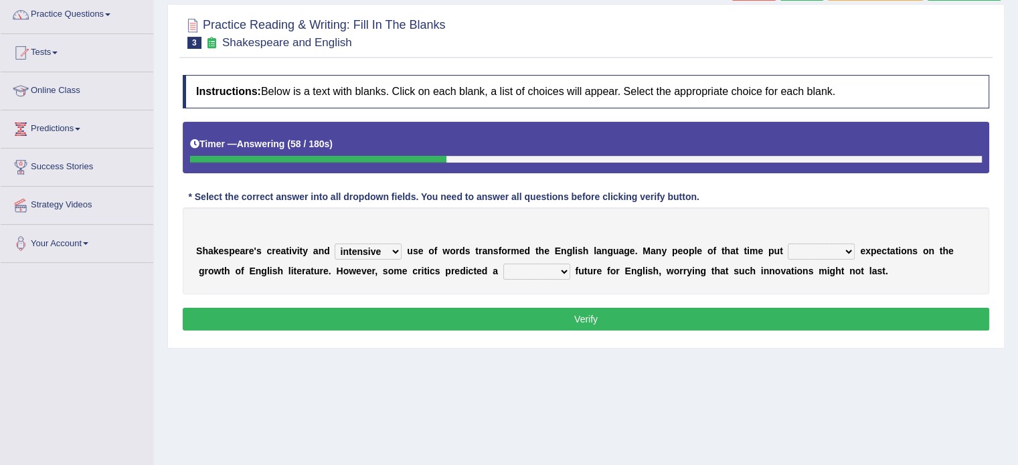
click at [807, 246] on select "wide much high more" at bounding box center [821, 252] width 67 height 16
select select "high"
click at [788, 244] on select "wide much high more" at bounding box center [821, 252] width 67 height 16
click at [552, 268] on select "monetary promising irresistible daunting" at bounding box center [536, 272] width 67 height 16
select select "promising"
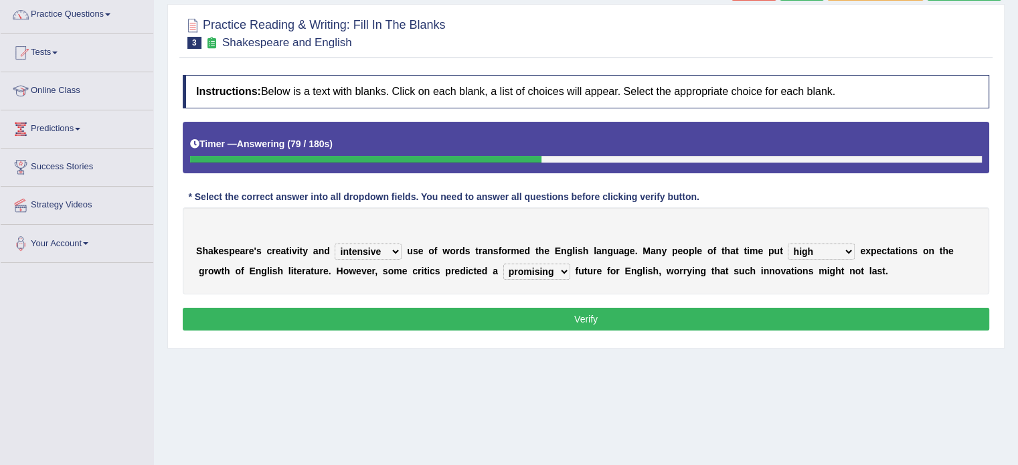
click at [503, 264] on select "monetary promising irresistible daunting" at bounding box center [536, 272] width 67 height 16
click at [532, 326] on button "Verify" at bounding box center [586, 319] width 807 height 23
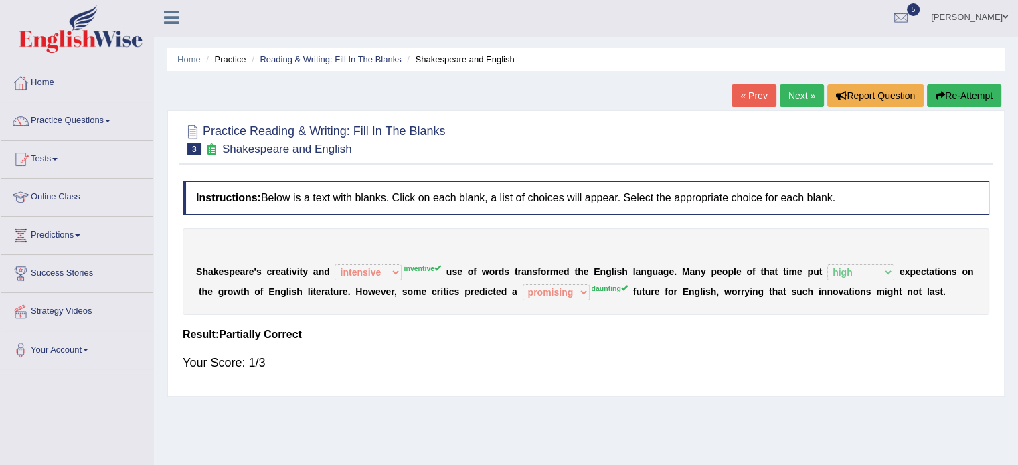
scroll to position [0, 0]
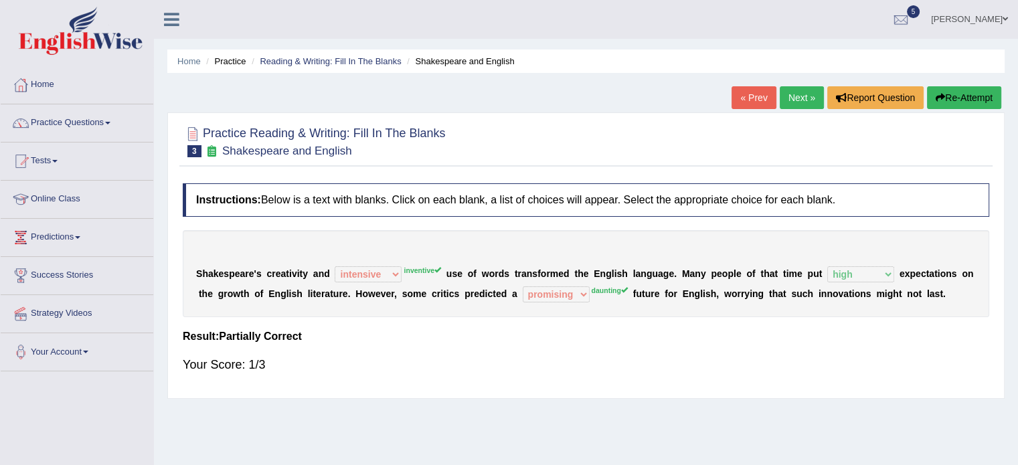
click at [797, 90] on link "Next »" at bounding box center [802, 97] width 44 height 23
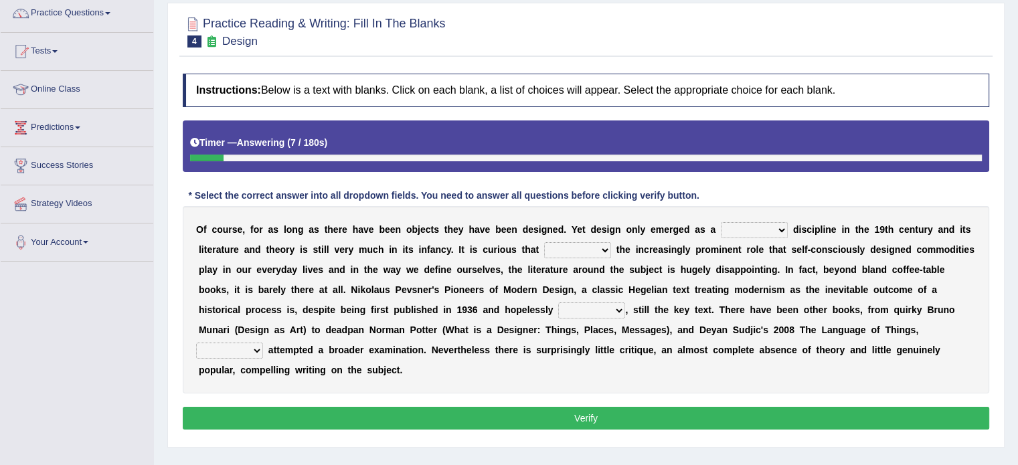
scroll to position [111, 0]
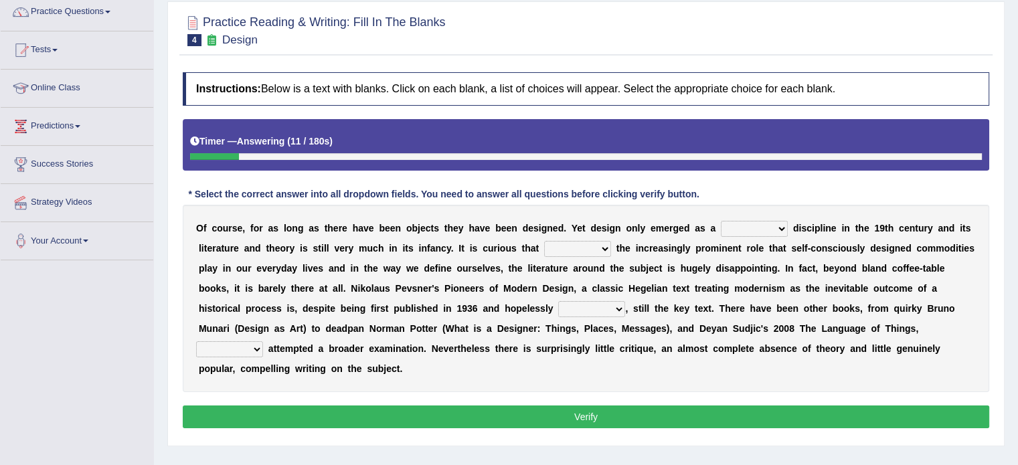
click at [736, 225] on select "bilateral ubiquitous foremost dedicated" at bounding box center [754, 229] width 67 height 16
select select "foremost"
click at [721, 221] on select "bilateral ubiquitous foremost dedicated" at bounding box center [754, 229] width 67 height 16
click at [743, 222] on select "bilateral ubiquitous foremost dedicated" at bounding box center [754, 229] width 67 height 16
click at [593, 247] on select "since despite within through" at bounding box center [577, 249] width 67 height 16
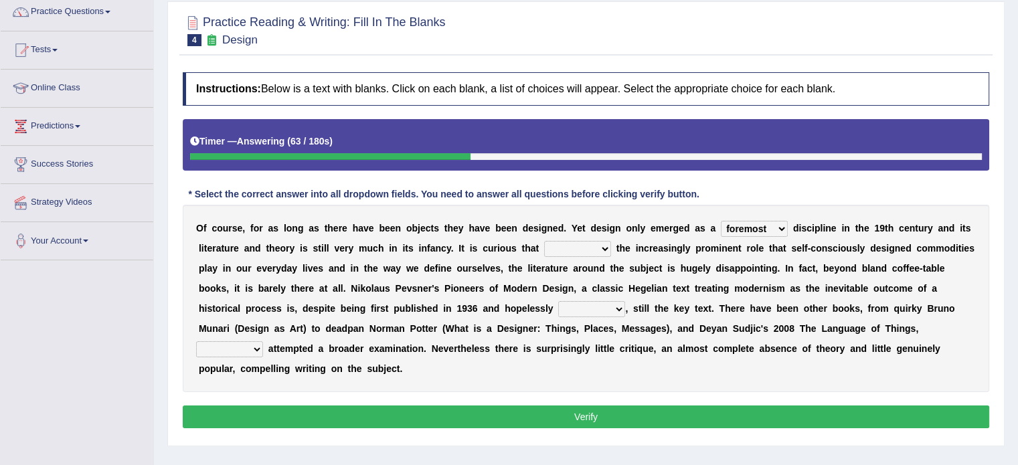
select select "despite"
click at [544, 241] on select "since despite within through" at bounding box center [577, 249] width 67 height 16
click at [573, 308] on select "dates dating date dated" at bounding box center [591, 309] width 67 height 16
select select "dating"
click at [558, 301] on select "dates dating date dated" at bounding box center [591, 309] width 67 height 16
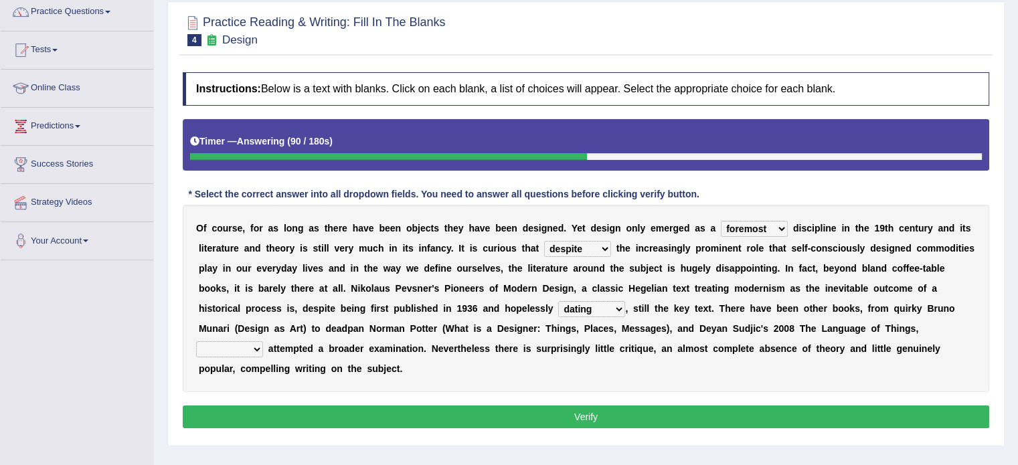
click at [246, 347] on select "which then however as" at bounding box center [229, 349] width 67 height 16
select select "which"
click at [196, 341] on select "which then however as" at bounding box center [229, 349] width 67 height 16
click at [356, 424] on button "Verify" at bounding box center [586, 417] width 807 height 23
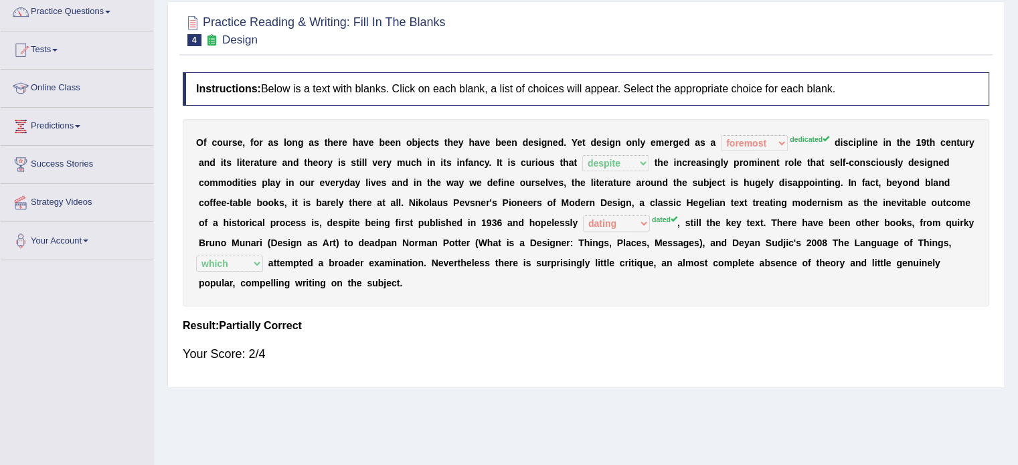
scroll to position [0, 0]
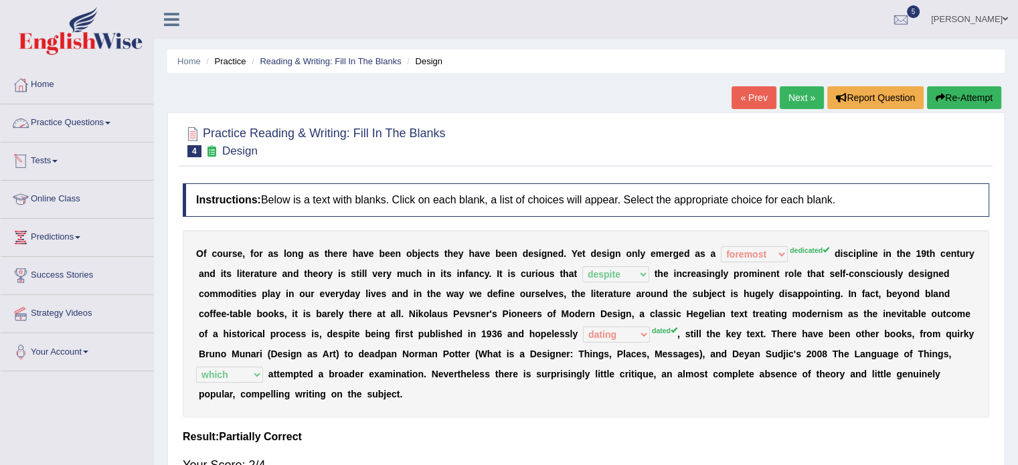
click at [39, 128] on link "Practice Questions" at bounding box center [77, 120] width 153 height 33
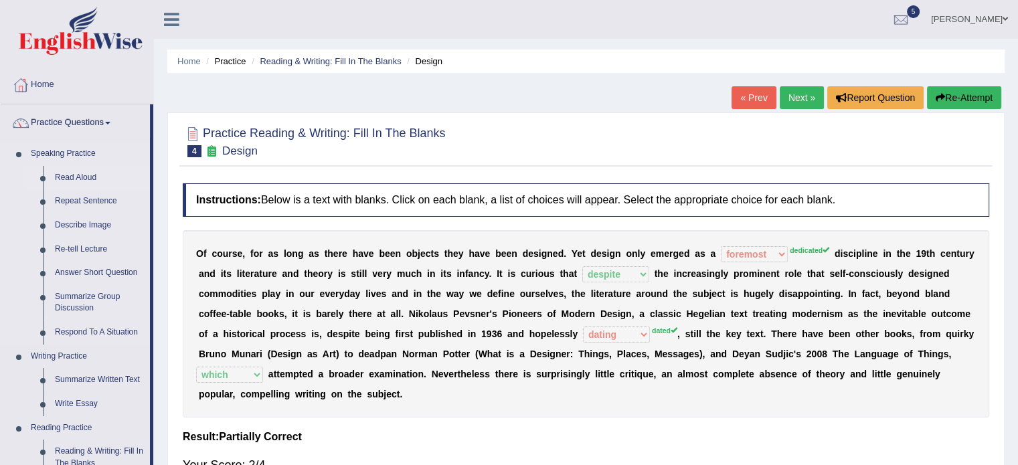
click at [71, 173] on link "Read Aloud" at bounding box center [99, 178] width 101 height 24
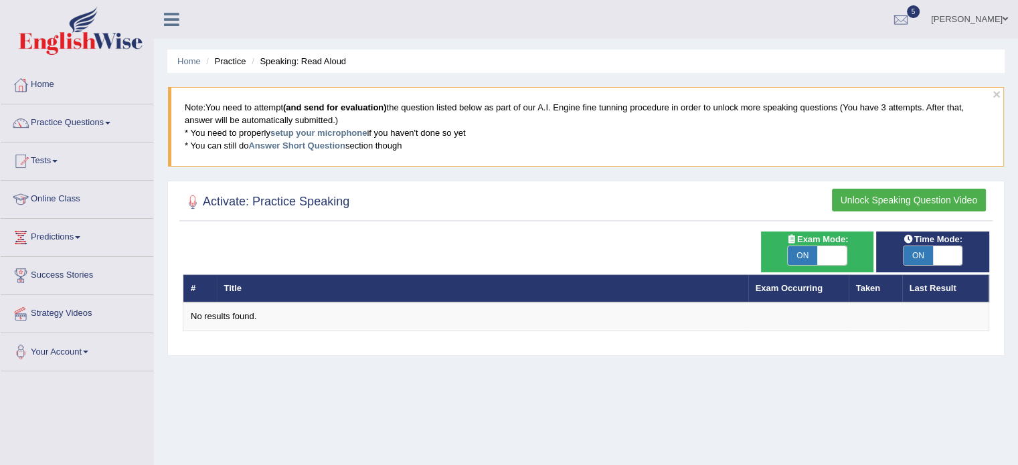
click at [876, 198] on button "Unlock Speaking Question Video" at bounding box center [909, 200] width 154 height 23
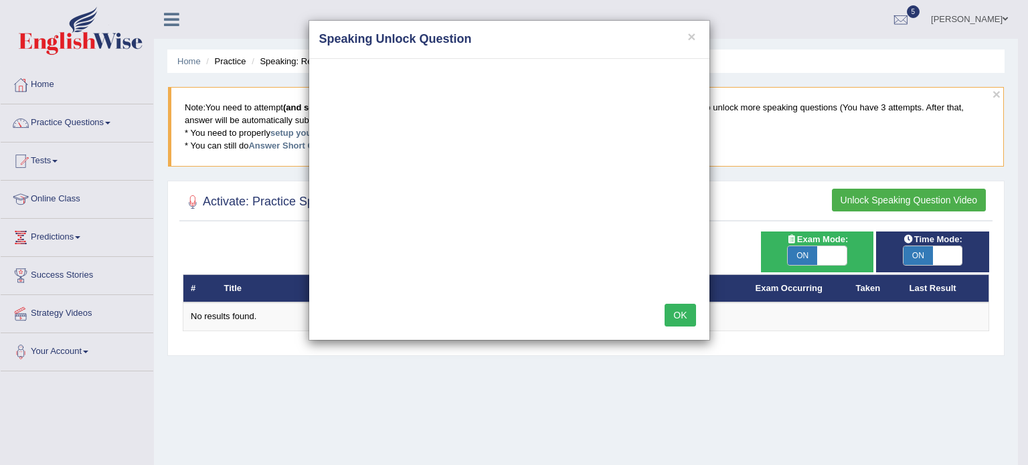
click at [683, 320] on button "OK" at bounding box center [680, 315] width 31 height 23
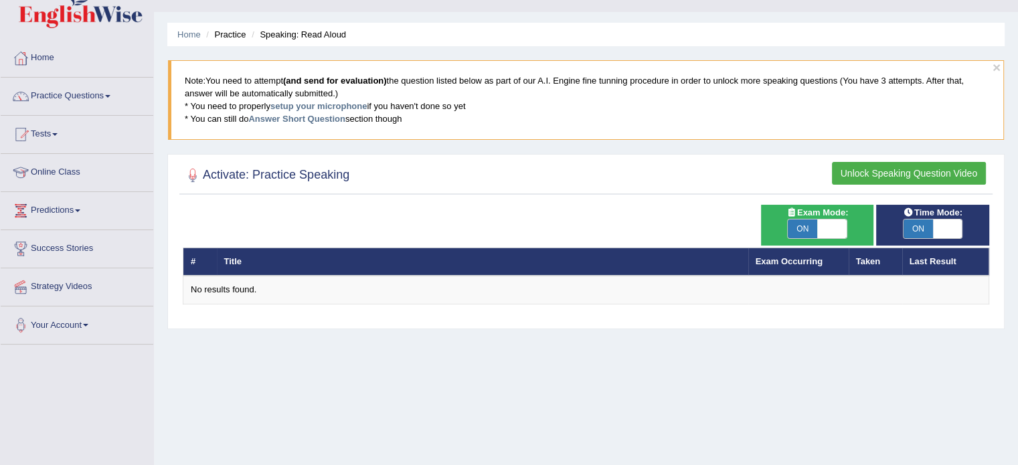
scroll to position [28, 0]
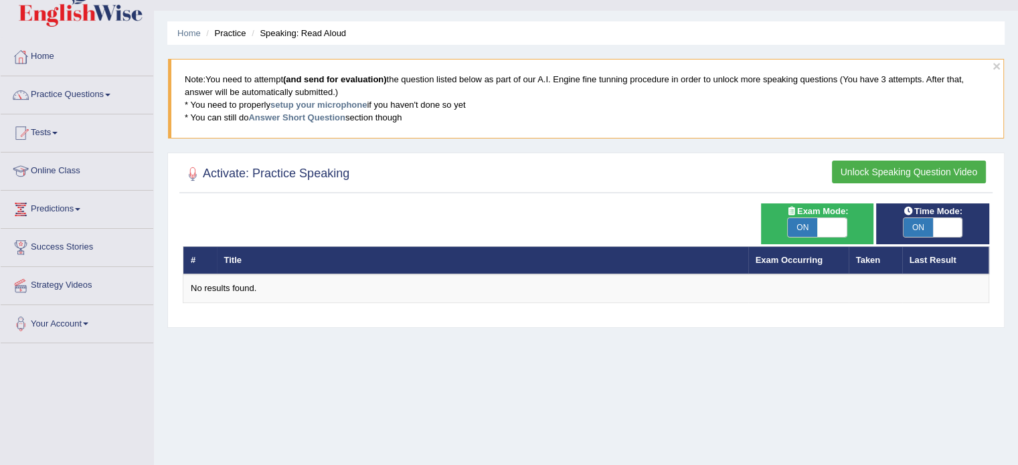
click at [934, 165] on button "Unlock Speaking Question Video" at bounding box center [909, 172] width 154 height 23
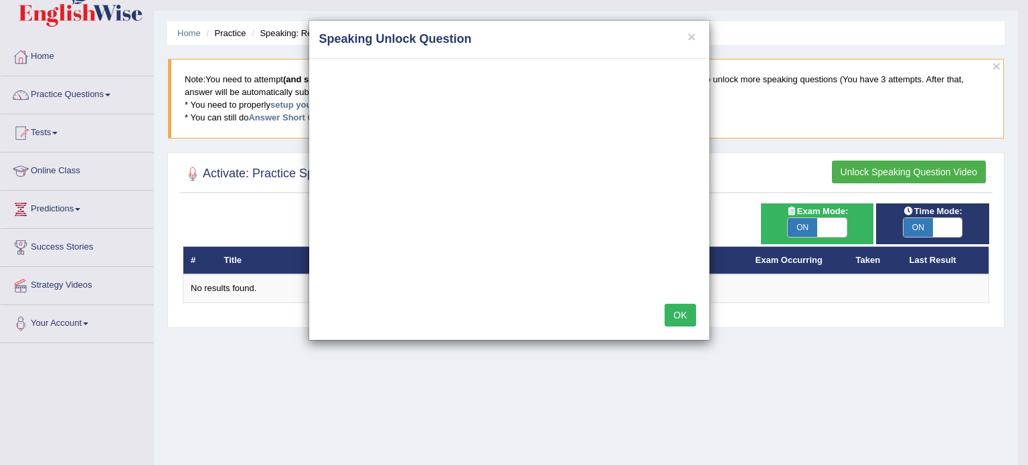
click at [623, 357] on div "× Speaking Unlock Question OK" at bounding box center [514, 232] width 1028 height 465
click at [840, 222] on div "× Speaking Unlock Question OK" at bounding box center [514, 232] width 1028 height 465
click at [691, 318] on button "OK" at bounding box center [680, 315] width 31 height 23
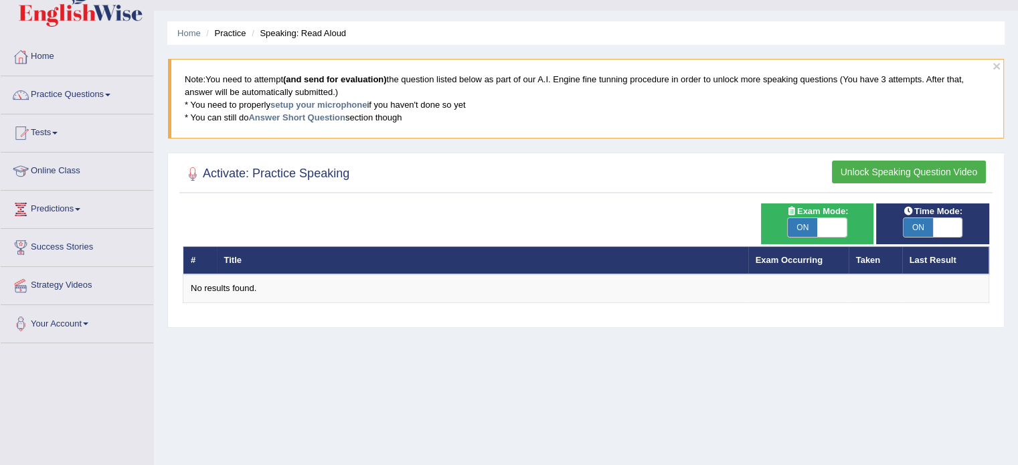
click at [884, 165] on button "Unlock Speaking Question Video" at bounding box center [909, 172] width 154 height 23
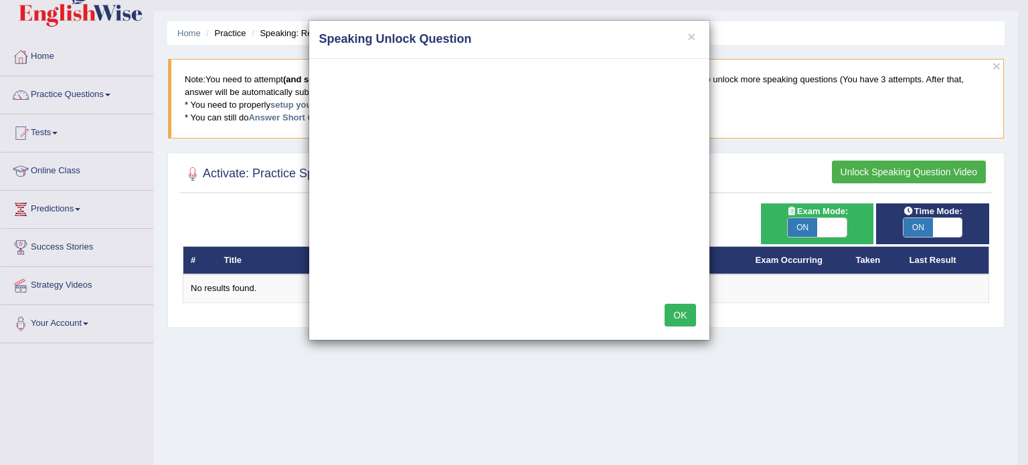
click at [684, 309] on button "OK" at bounding box center [680, 315] width 31 height 23
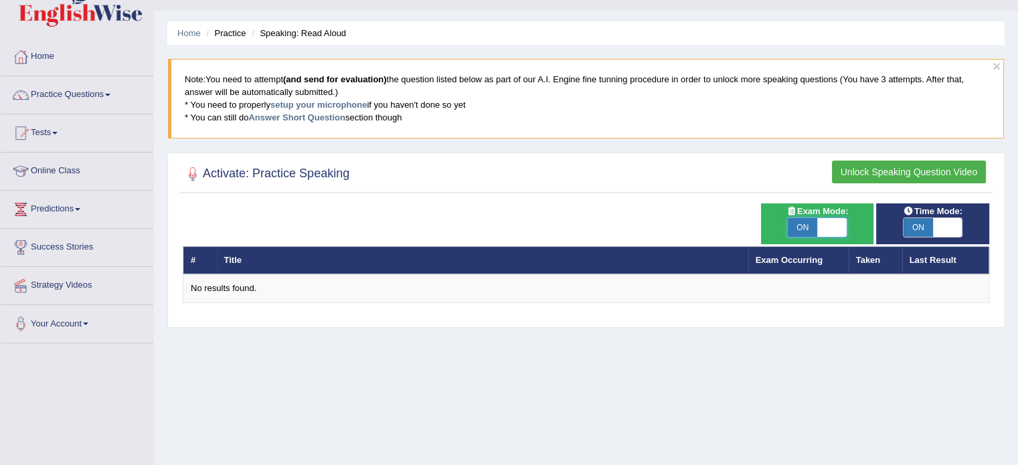
click at [820, 232] on span at bounding box center [832, 227] width 29 height 19
checkbox input "false"
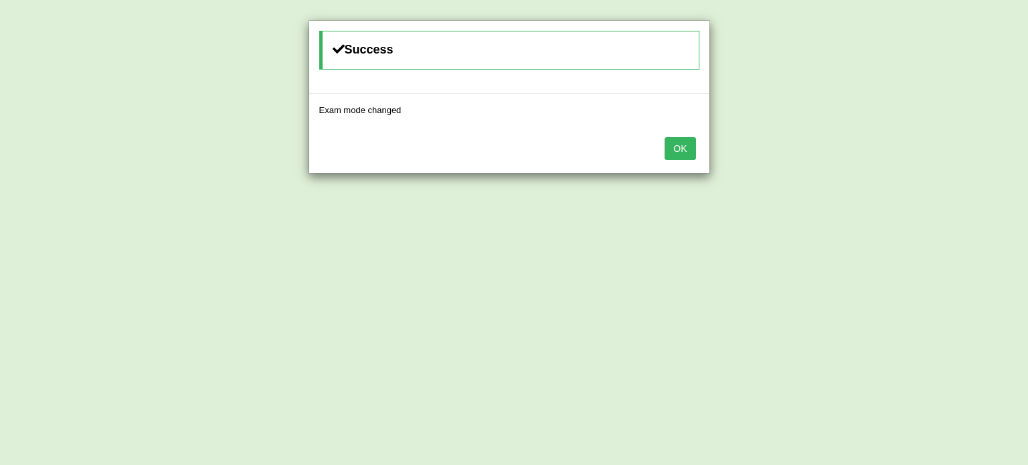
click at [665, 137] on button "OK" at bounding box center [680, 148] width 31 height 23
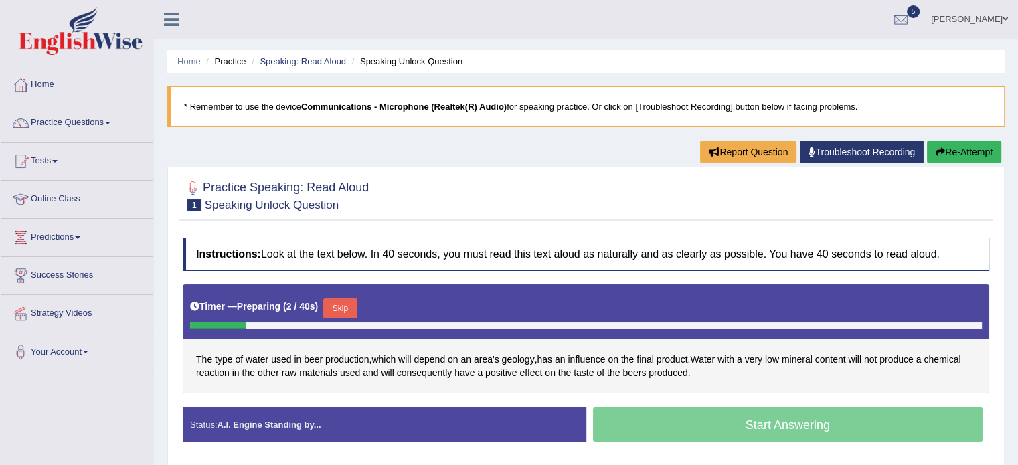
click at [345, 306] on button "Skip" at bounding box center [339, 309] width 33 height 20
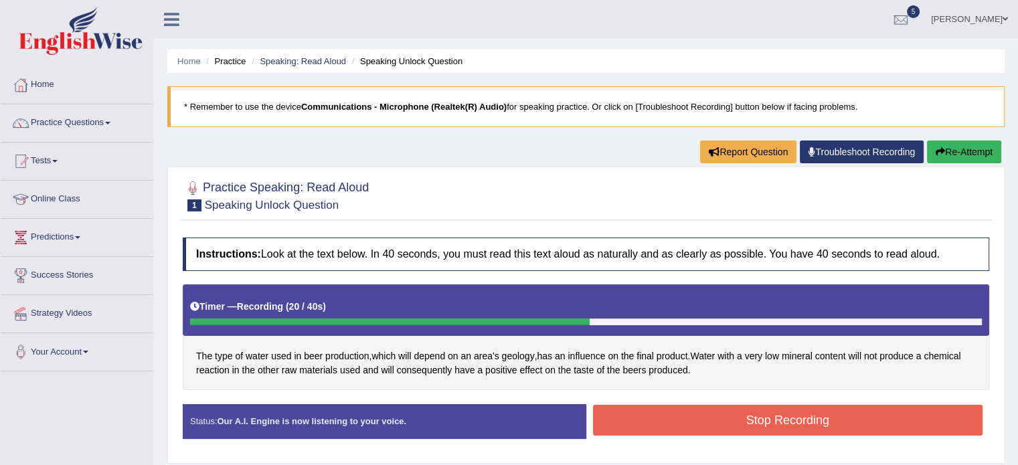
click at [710, 413] on button "Stop Recording" at bounding box center [788, 420] width 390 height 31
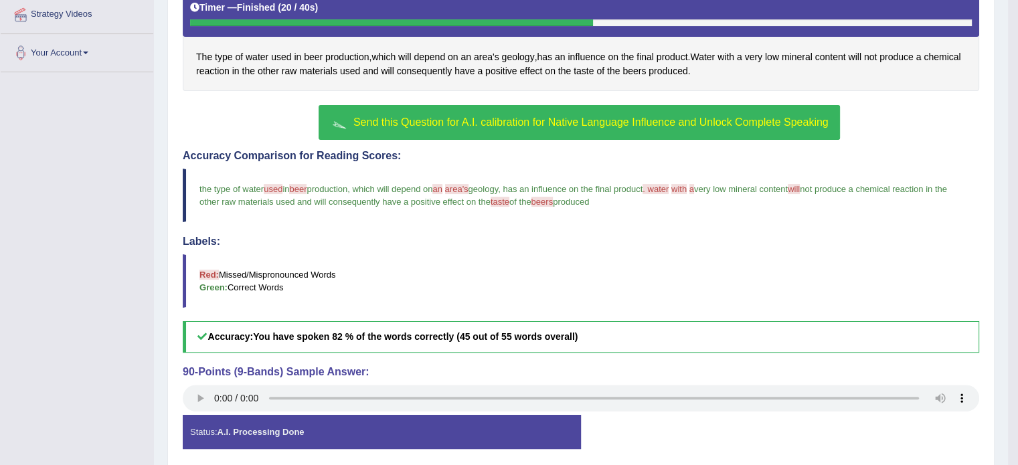
scroll to position [296, 0]
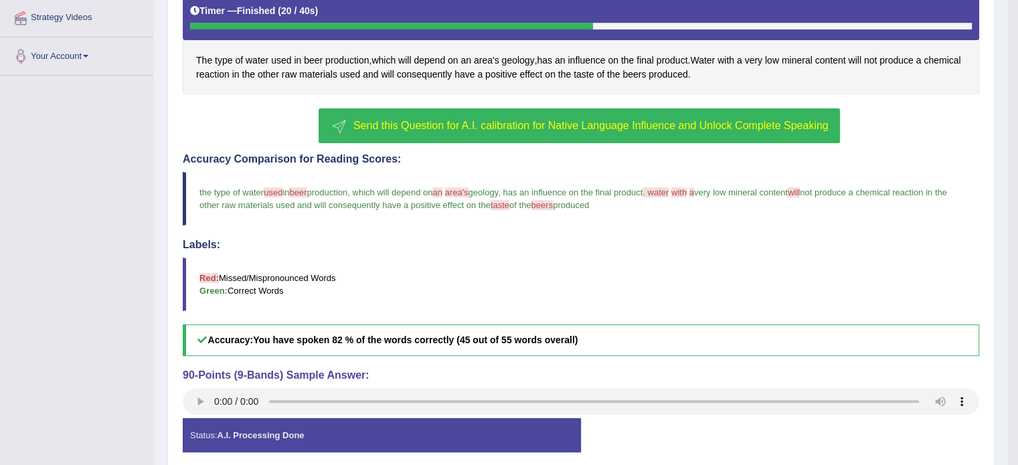
click at [651, 122] on span "Send this Question for A.I. calibration for Native Language Influence and Unloc…" at bounding box center [591, 125] width 475 height 11
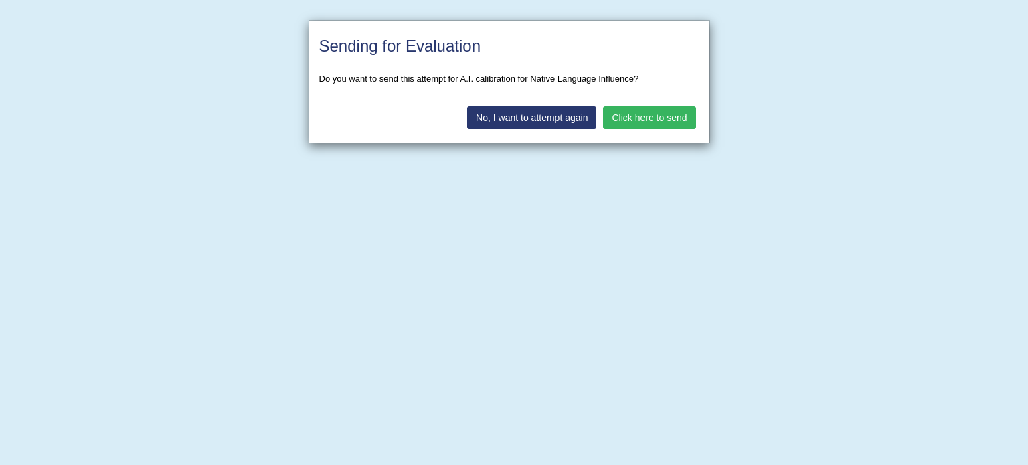
click at [570, 121] on button "No, I want to attempt again" at bounding box center [531, 117] width 129 height 23
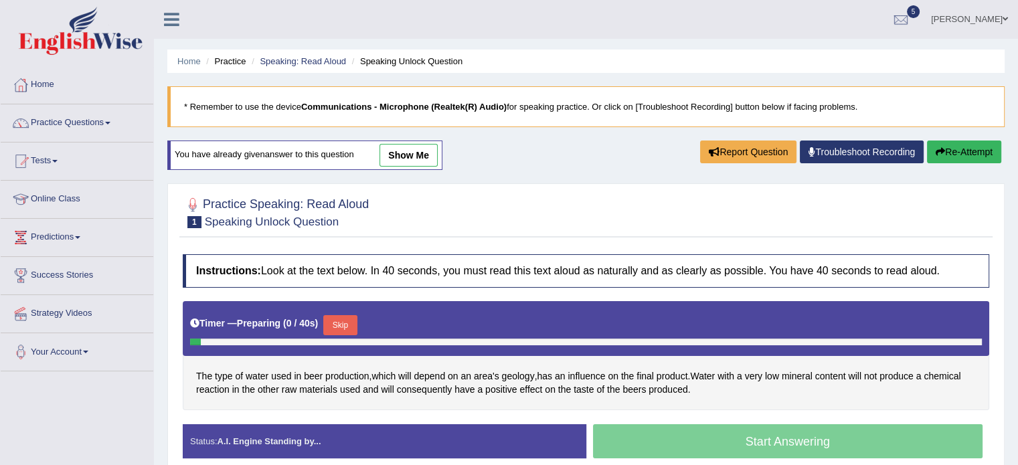
scroll to position [238, 0]
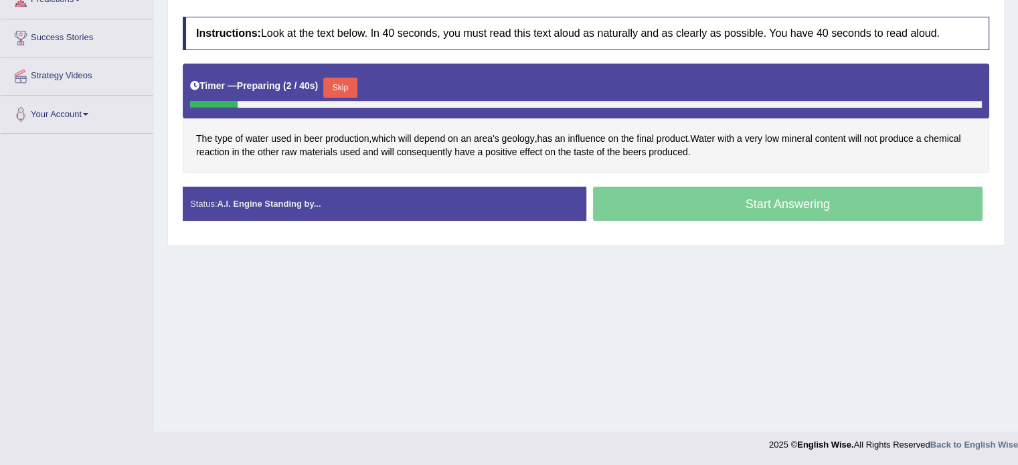
click at [348, 87] on button "Skip" at bounding box center [339, 88] width 33 height 20
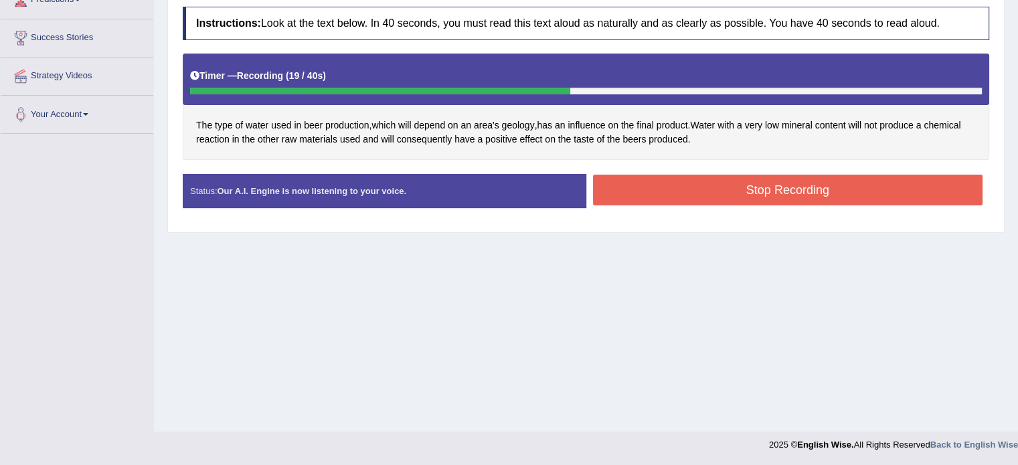
click at [714, 192] on button "Stop Recording" at bounding box center [788, 190] width 390 height 31
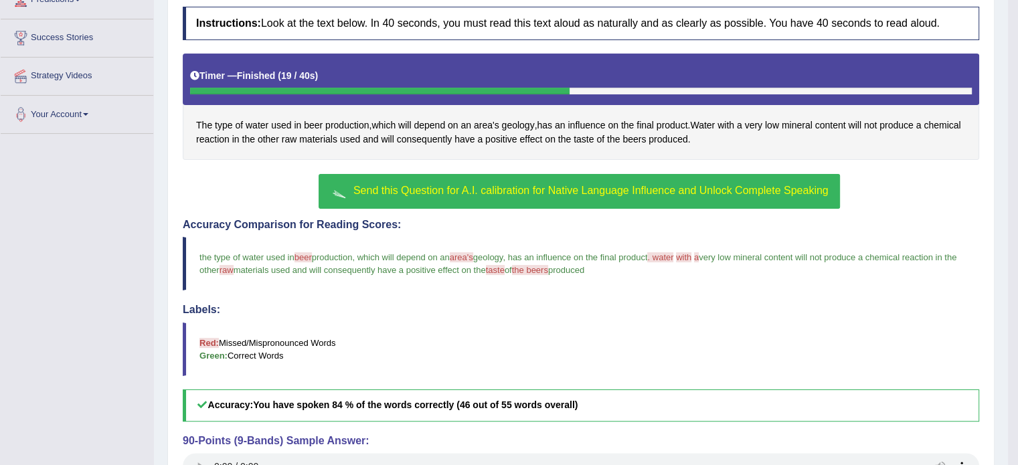
click at [682, 197] on button "Send this Question for A.I. calibration for Native Language Influence and Unloc…" at bounding box center [579, 191] width 521 height 35
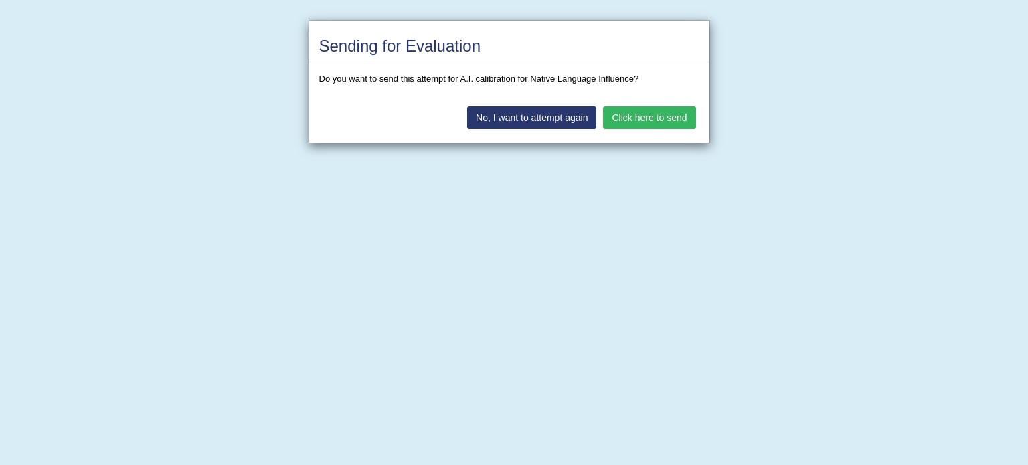
click at [645, 112] on button "Click here to send" at bounding box center [649, 117] width 92 height 23
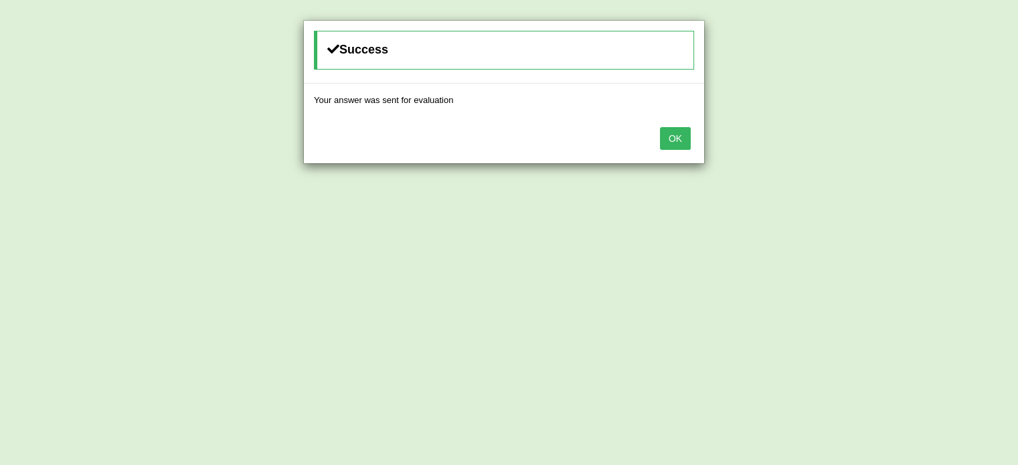
click at [688, 148] on button "OK" at bounding box center [675, 138] width 31 height 23
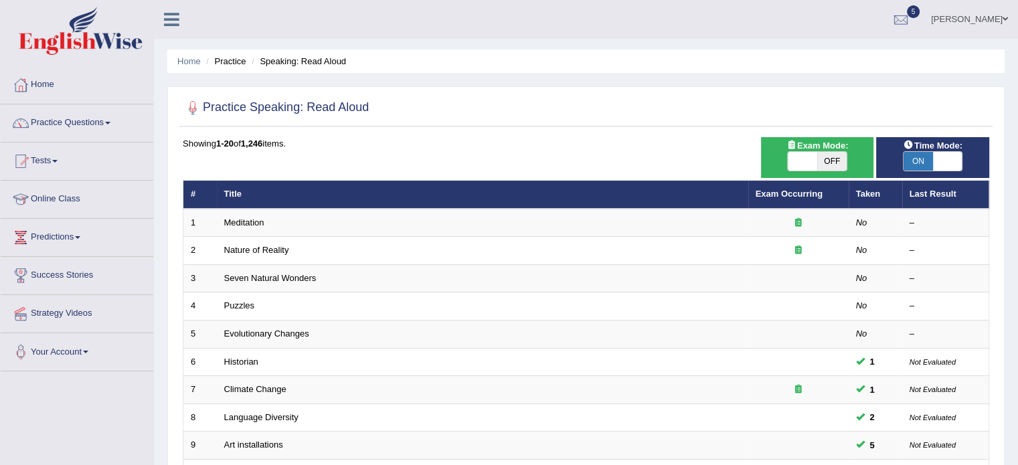
click at [842, 157] on span "OFF" at bounding box center [832, 161] width 29 height 19
checkbox input "true"
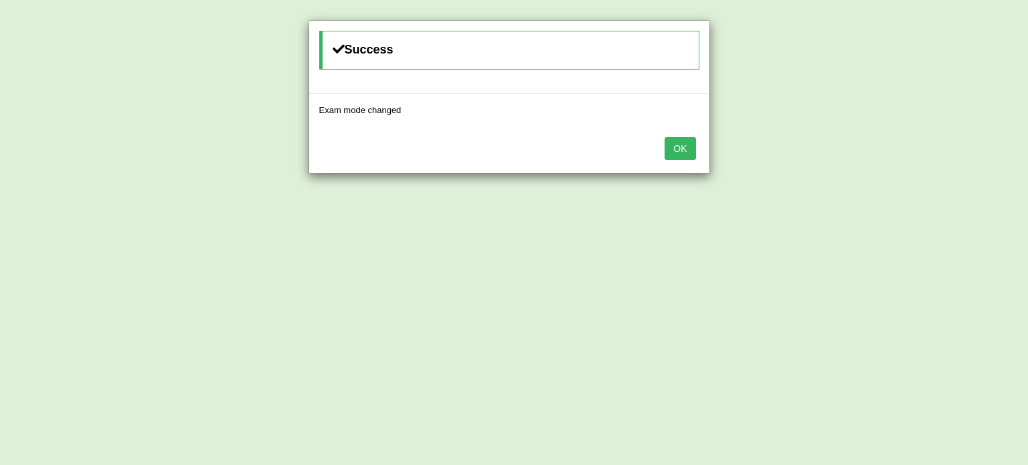
click at [665, 137] on button "OK" at bounding box center [680, 148] width 31 height 23
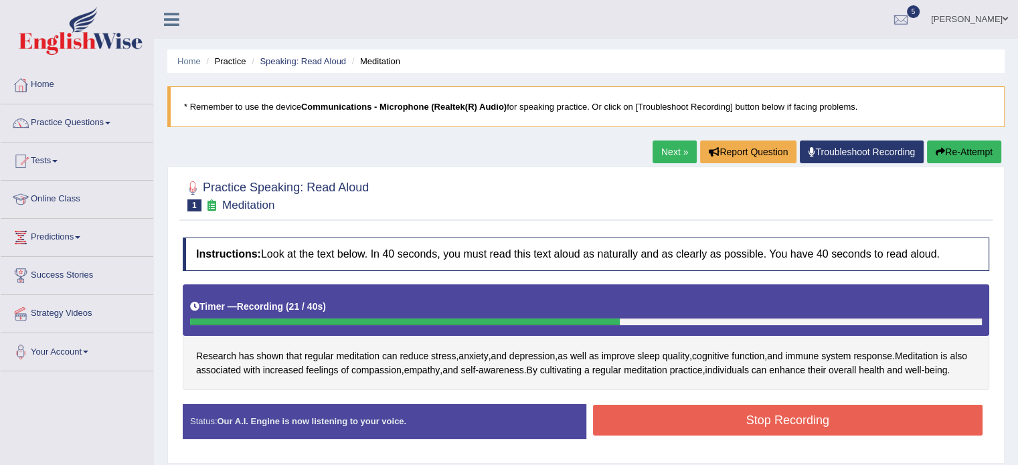
click at [637, 436] on button "Stop Recording" at bounding box center [788, 420] width 390 height 31
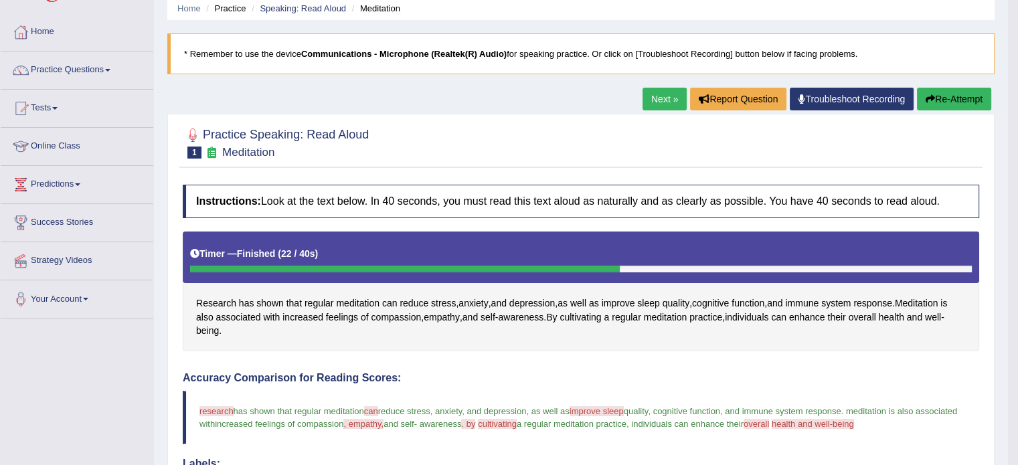
scroll to position [50, 0]
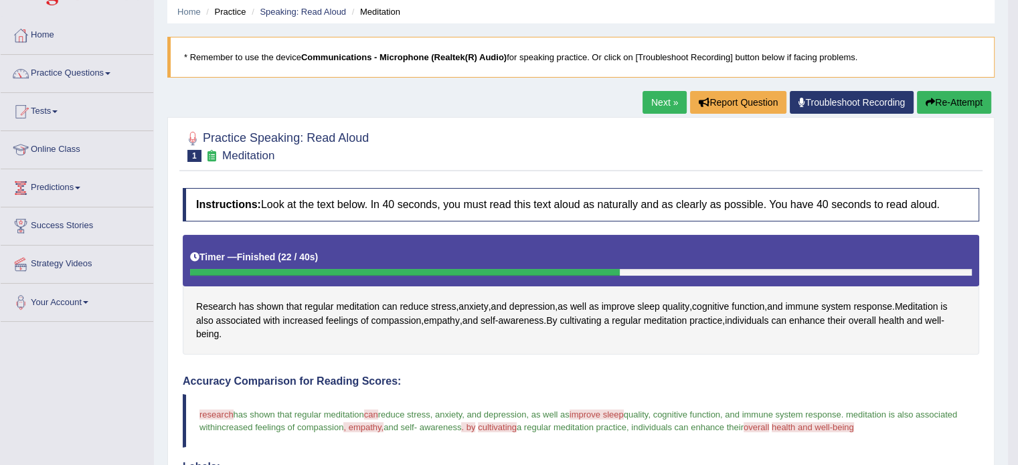
click at [921, 101] on button "Re-Attempt" at bounding box center [954, 102] width 74 height 23
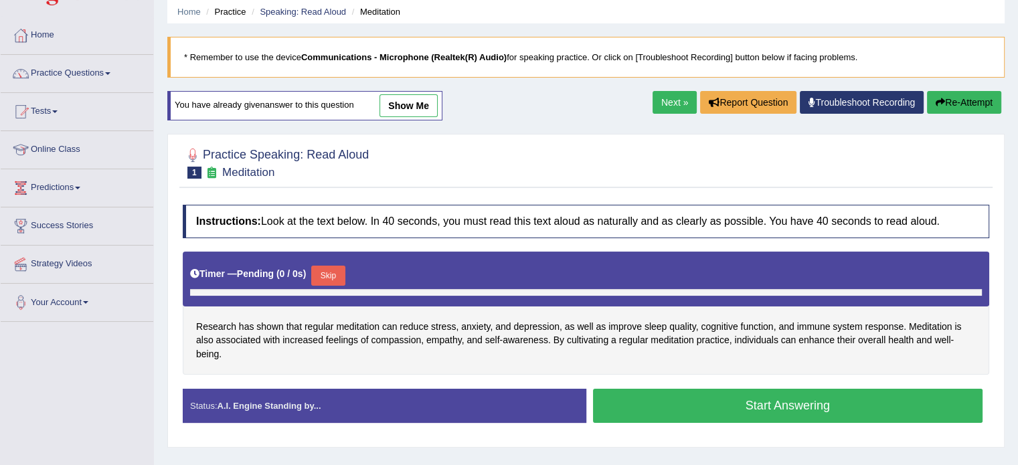
click at [1018, 146] on html "Toggle navigation Home Practice Questions Speaking Practice Read Aloud Repeat S…" at bounding box center [509, 182] width 1018 height 465
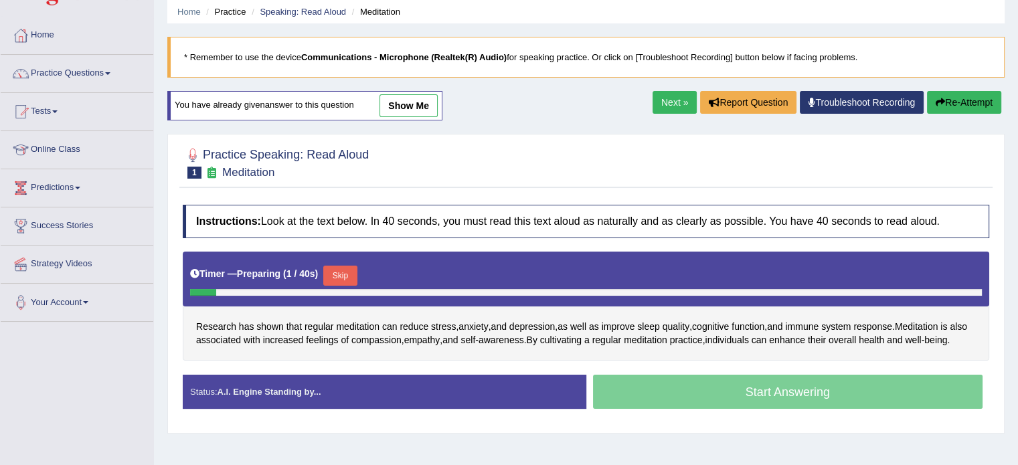
click at [349, 275] on button "Skip" at bounding box center [339, 276] width 33 height 20
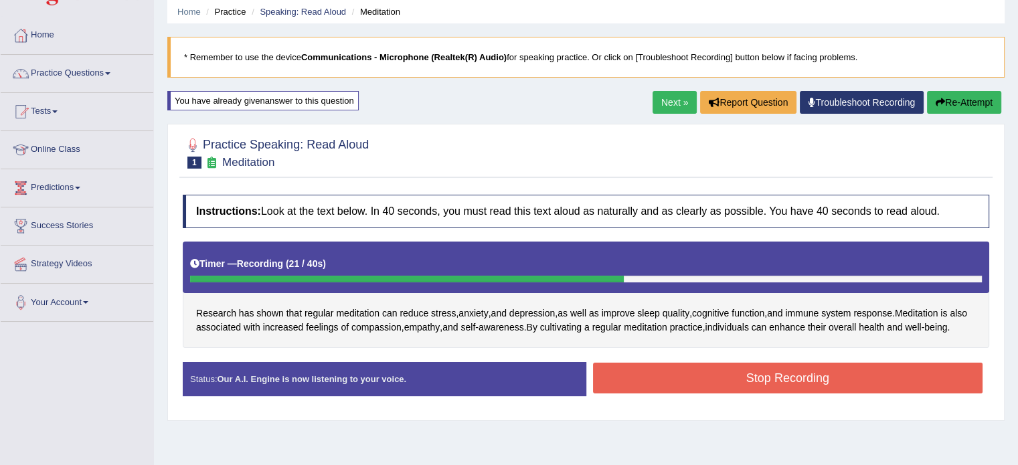
click at [716, 390] on button "Stop Recording" at bounding box center [788, 378] width 390 height 31
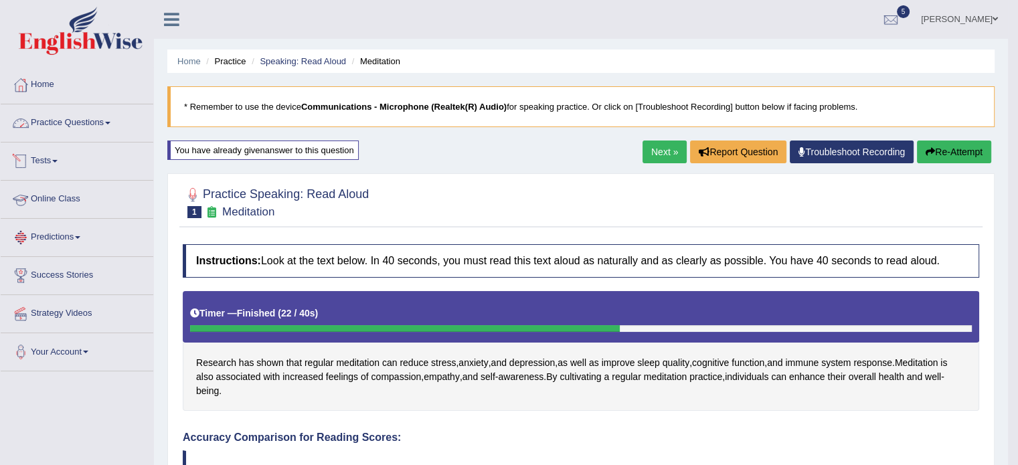
click at [77, 134] on link "Practice Questions" at bounding box center [77, 120] width 153 height 33
